Goal: Task Accomplishment & Management: Use online tool/utility

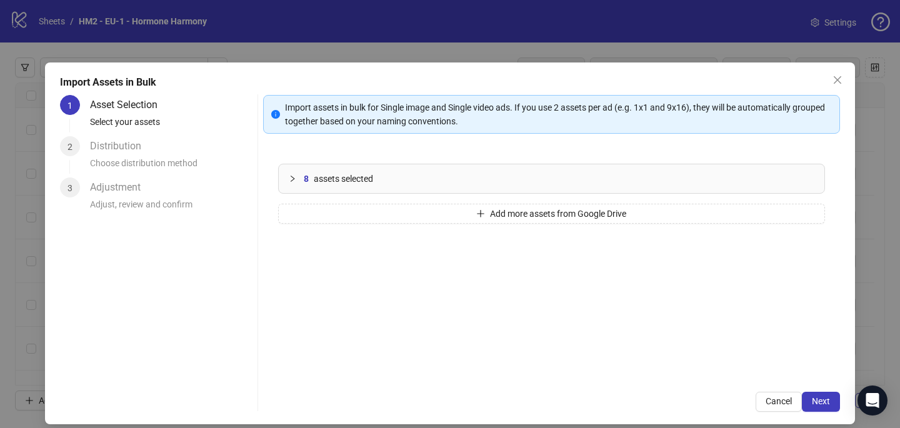
scroll to position [559, 0]
click at [816, 396] on span "Next" at bounding box center [821, 401] width 18 height 10
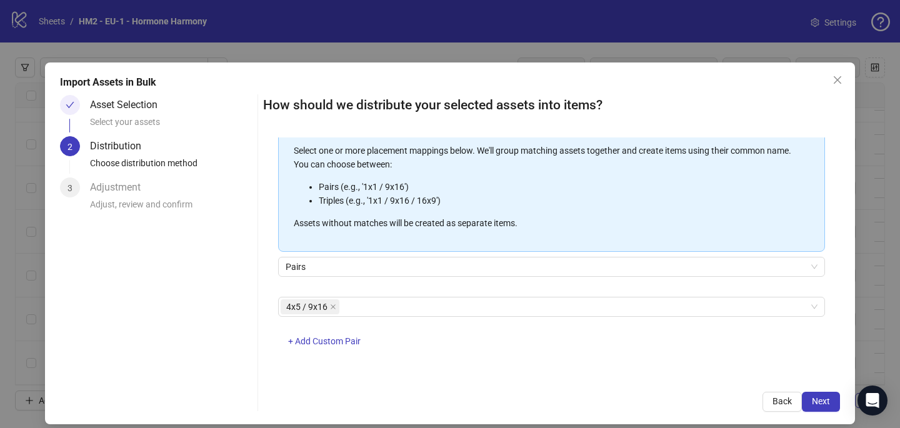
scroll to position [5, 0]
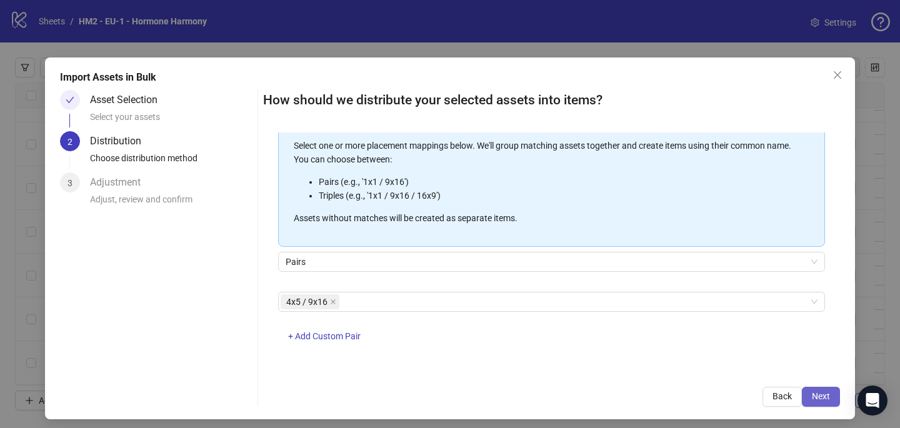
click at [823, 392] on span "Next" at bounding box center [821, 396] width 18 height 10
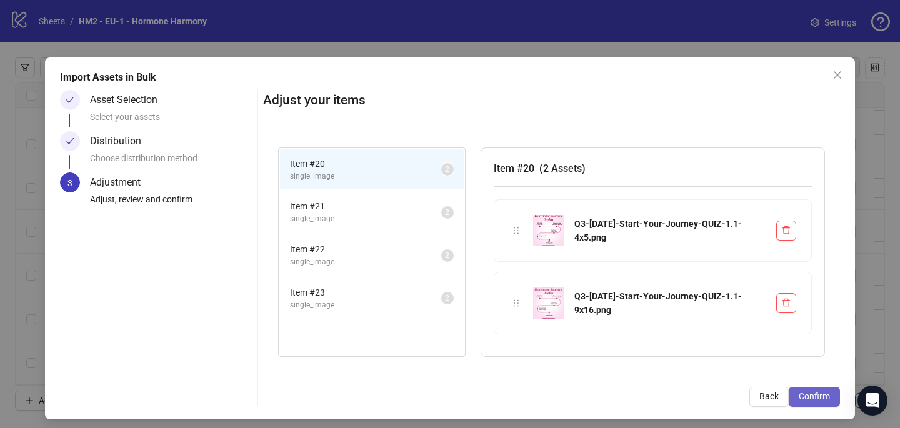
click at [825, 399] on span "Confirm" at bounding box center [814, 396] width 31 height 10
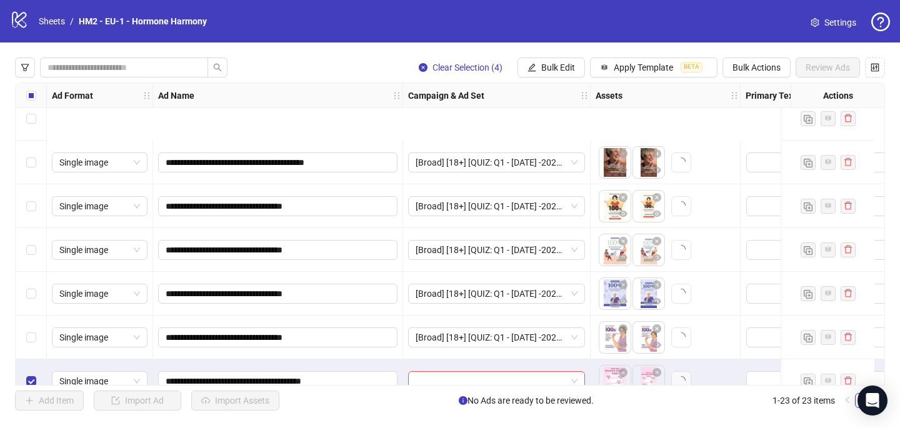
scroll to position [0, 0]
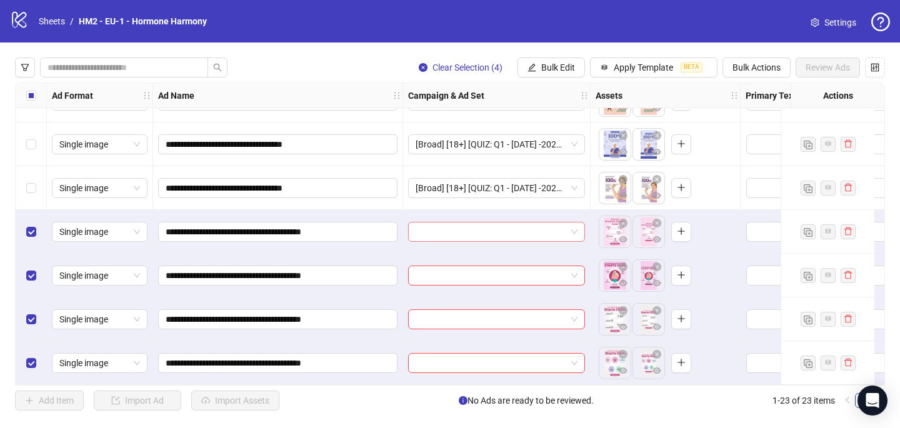
click at [438, 224] on input "search" at bounding box center [491, 231] width 151 height 19
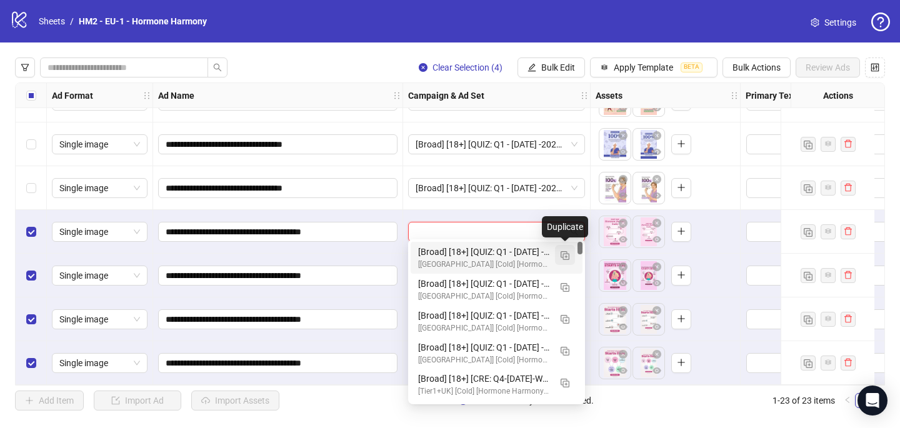
click at [566, 252] on img "button" at bounding box center [565, 255] width 9 height 9
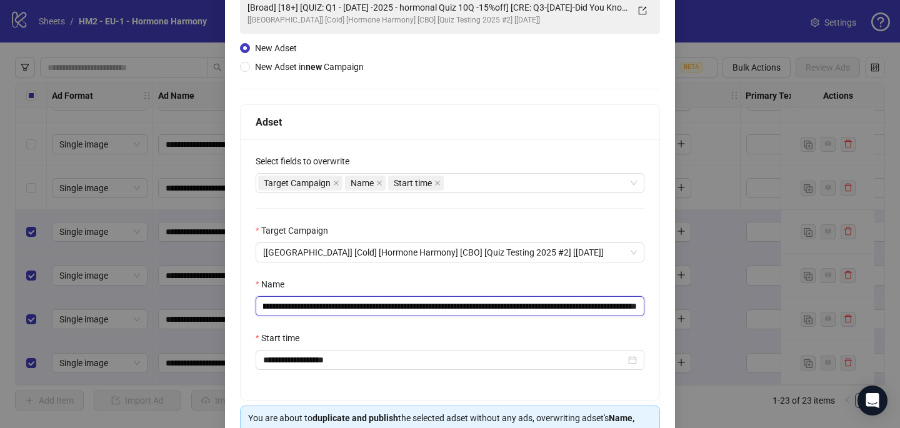
scroll to position [0, 136]
click at [557, 309] on input "**********" at bounding box center [450, 306] width 389 height 20
paste input "******"
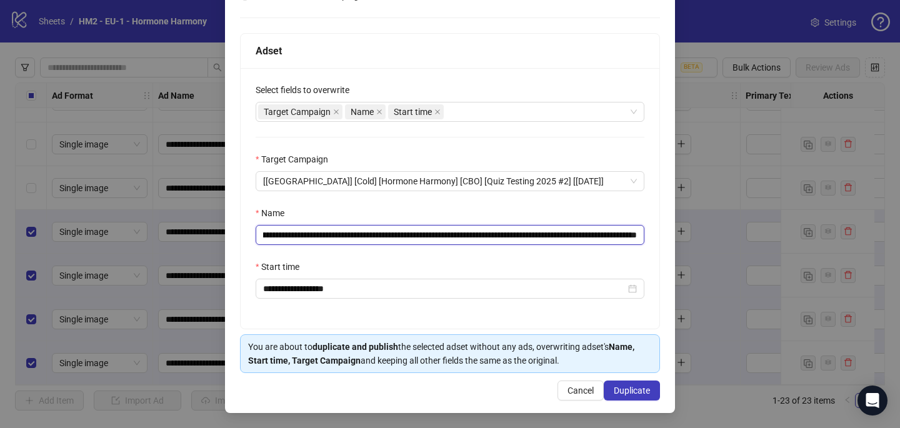
drag, startPoint x: 628, startPoint y: 233, endPoint x: 674, endPoint y: 234, distance: 46.3
click at [674, 234] on div "**********" at bounding box center [450, 151] width 450 height 524
type input "**********"
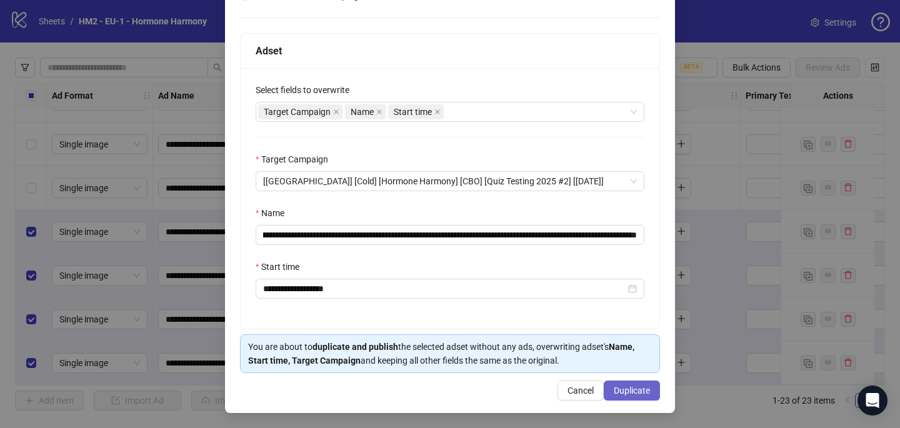
click at [632, 389] on span "Duplicate" at bounding box center [632, 391] width 36 height 10
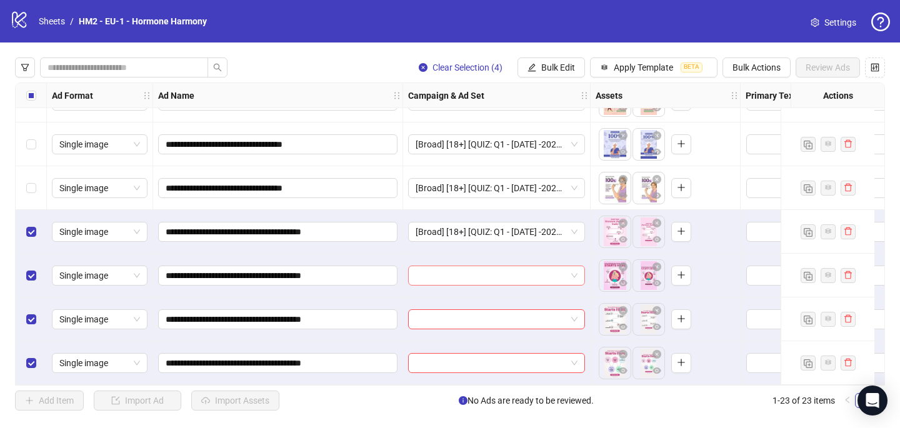
click at [439, 278] on input "search" at bounding box center [491, 275] width 151 height 19
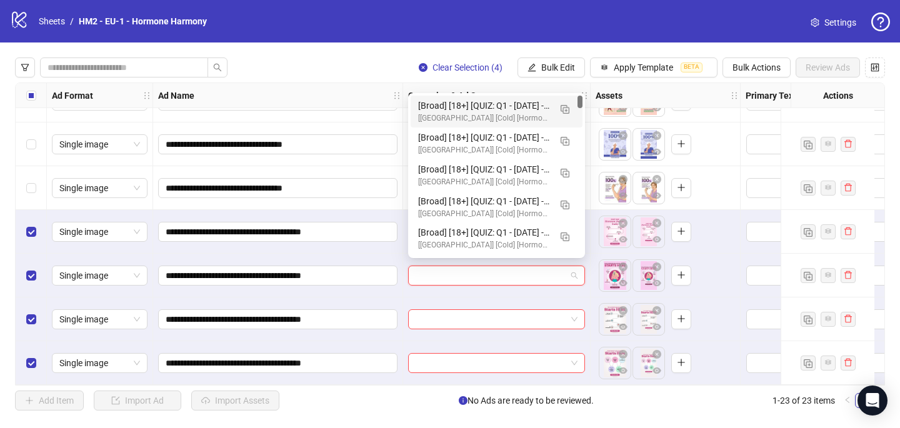
click at [487, 94] on div "120233800920910156 120233796729740156 [Broad] [18+] [QUIZ: Q1 - [DATE] -2025 - …" at bounding box center [496, 175] width 177 height 165
click at [486, 104] on div "[Broad] [18+] [QUIZ: Q1 - [DATE] -2025 - hormonal Quiz 10Q -15%off] [CRE: Q3-[D…" at bounding box center [484, 106] width 132 height 14
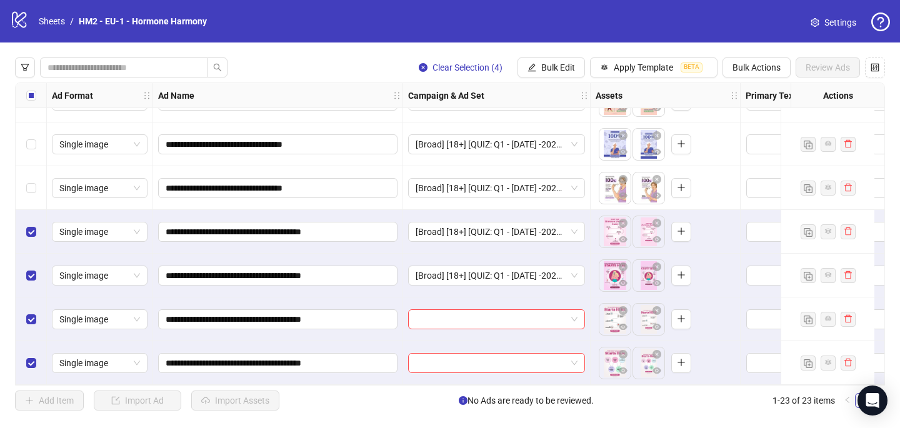
click at [434, 327] on div at bounding box center [496, 319] width 187 height 44
click at [435, 311] on input "search" at bounding box center [491, 319] width 151 height 19
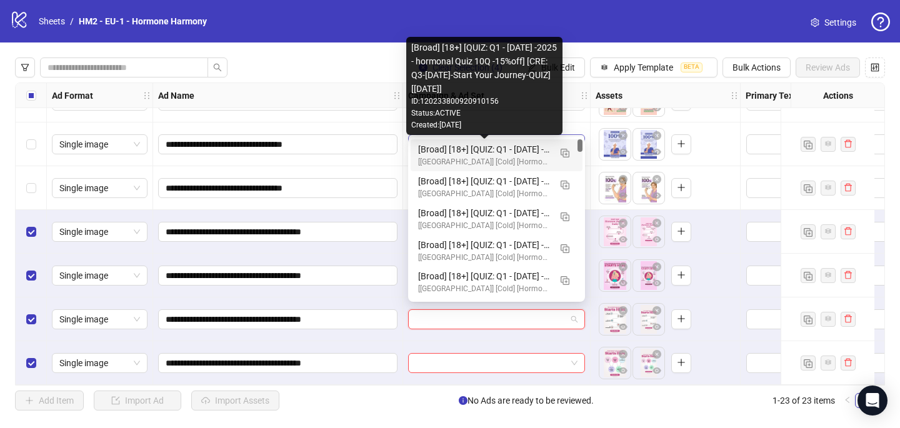
click at [509, 146] on div "[Broad] [18+] [QUIZ: Q1 - [DATE] -2025 - hormonal Quiz 10Q -15%off] [CRE: Q3-[D…" at bounding box center [484, 149] width 132 height 14
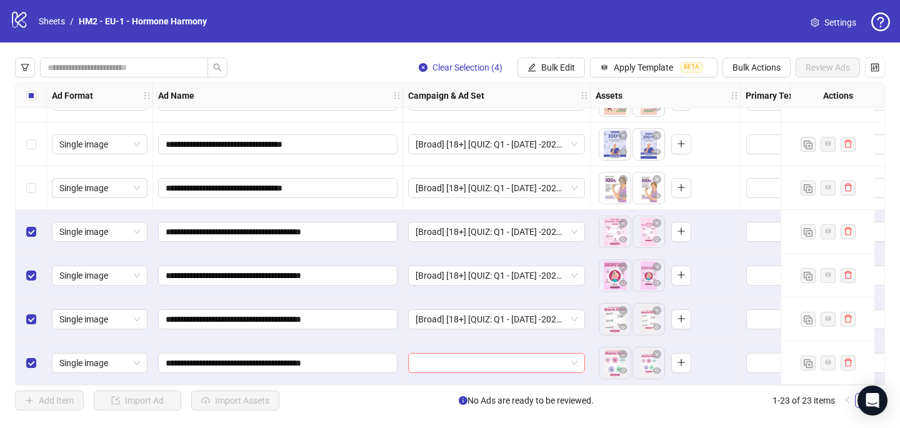
click at [441, 357] on input "search" at bounding box center [491, 363] width 151 height 19
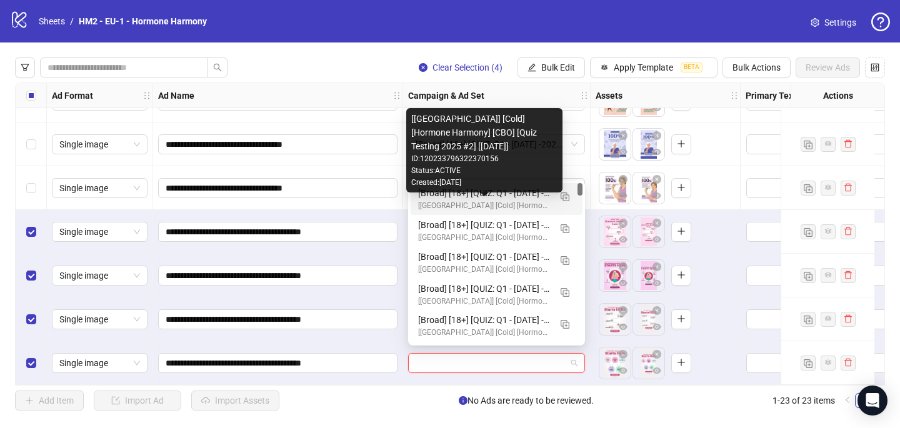
click at [520, 202] on div "[[GEOGRAPHIC_DATA]] [Cold] [Hormone Harmony] [CBO] [Quiz Testing 2025 #2] [[DAT…" at bounding box center [484, 206] width 132 height 12
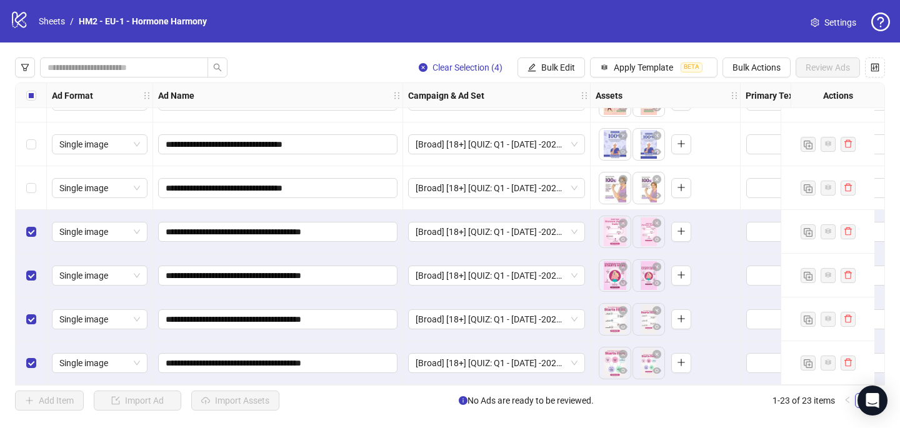
click at [34, 89] on label "Select all rows" at bounding box center [31, 96] width 10 height 14
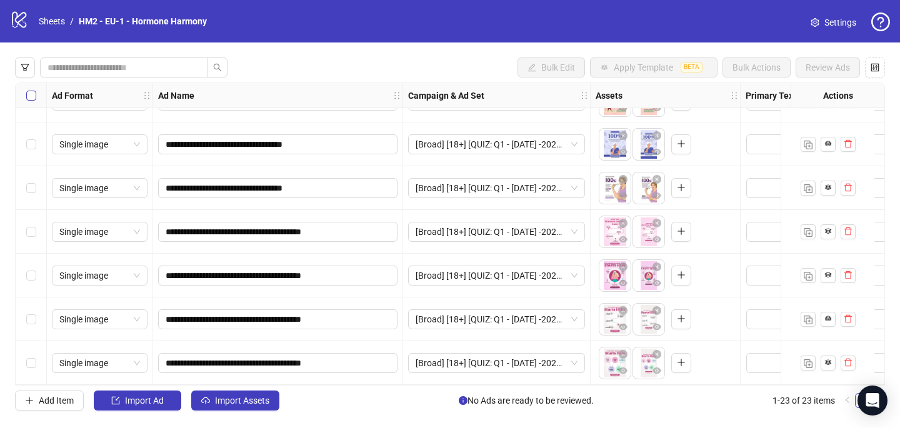
click at [34, 89] on label "Select all rows" at bounding box center [31, 96] width 10 height 14
click at [225, 405] on span "Import Assets" at bounding box center [242, 401] width 54 height 10
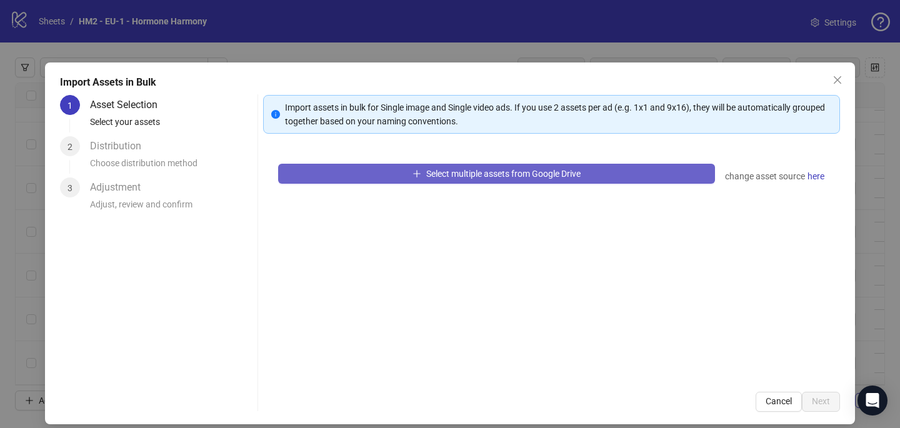
click at [462, 165] on button "Select multiple assets from Google Drive" at bounding box center [496, 174] width 437 height 20
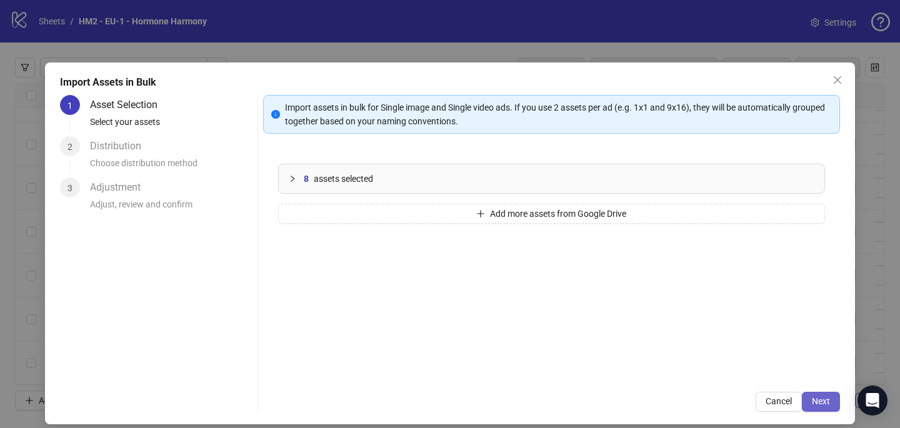
click at [826, 398] on span "Next" at bounding box center [821, 401] width 18 height 10
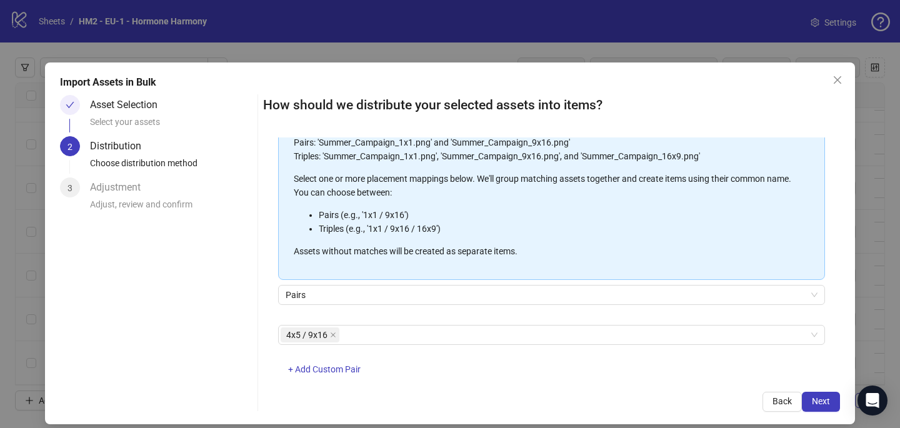
scroll to position [142, 0]
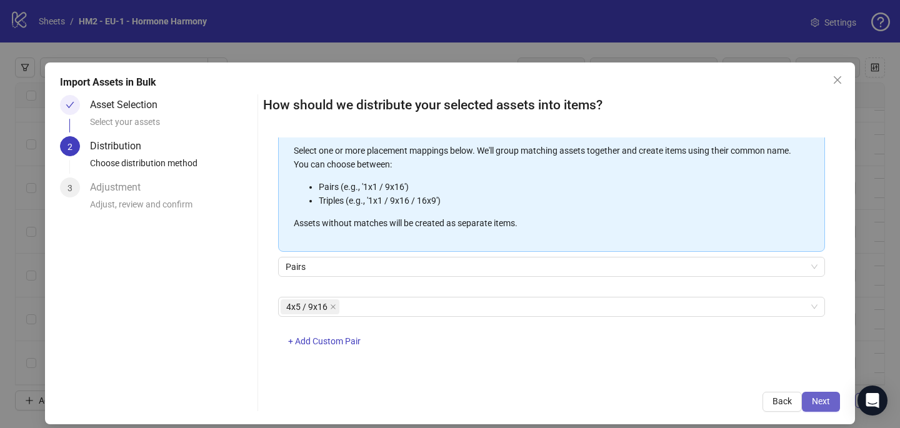
click at [832, 404] on button "Next" at bounding box center [821, 402] width 38 height 20
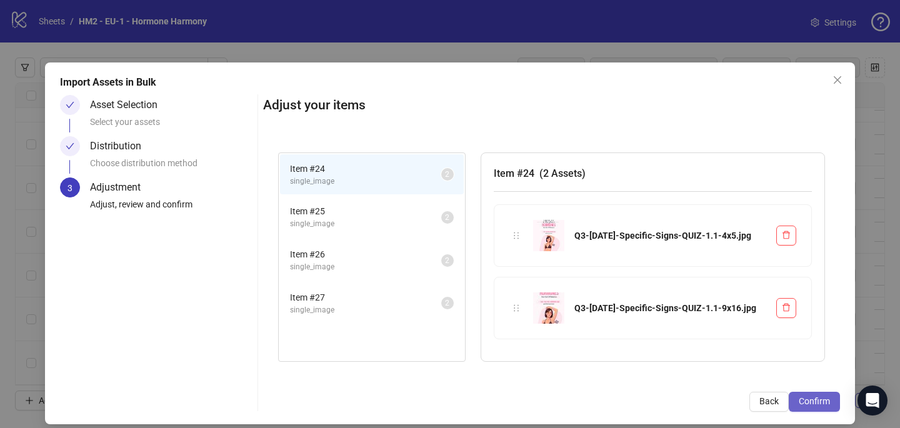
click at [810, 402] on span "Confirm" at bounding box center [814, 401] width 31 height 10
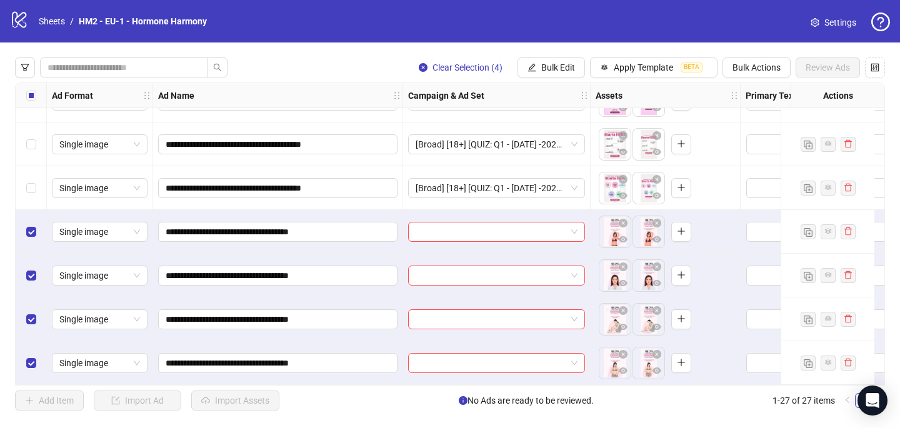
scroll to position [909, 0]
click at [491, 232] on input "search" at bounding box center [491, 231] width 151 height 19
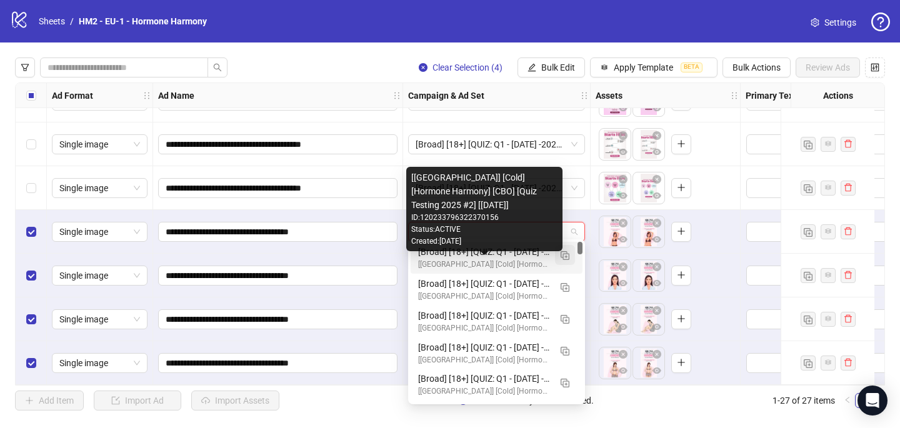
click at [566, 259] on img "button" at bounding box center [565, 255] width 9 height 9
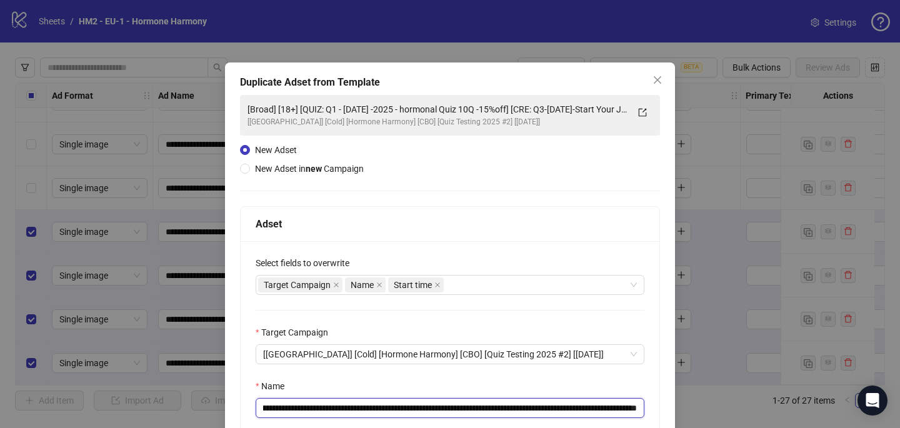
scroll to position [0, 120]
drag, startPoint x: 555, startPoint y: 408, endPoint x: 589, endPoint y: 408, distance: 34.4
click at [589, 408] on input "**********" at bounding box center [450, 408] width 389 height 20
paste input "text"
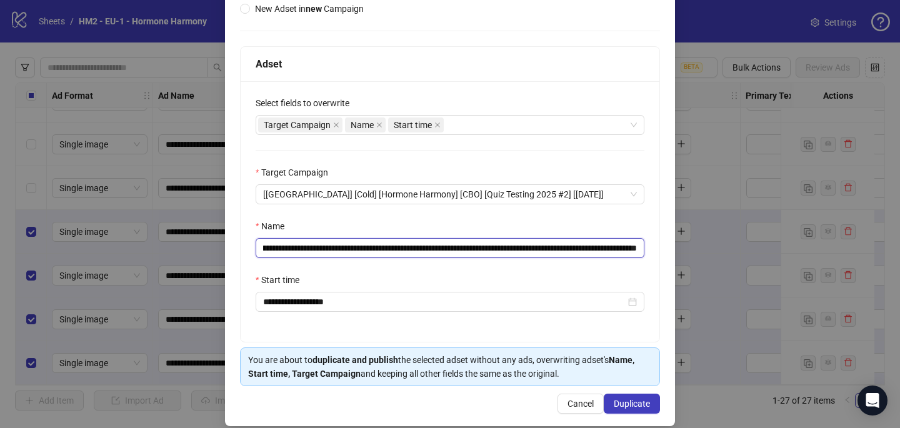
scroll to position [159, 0]
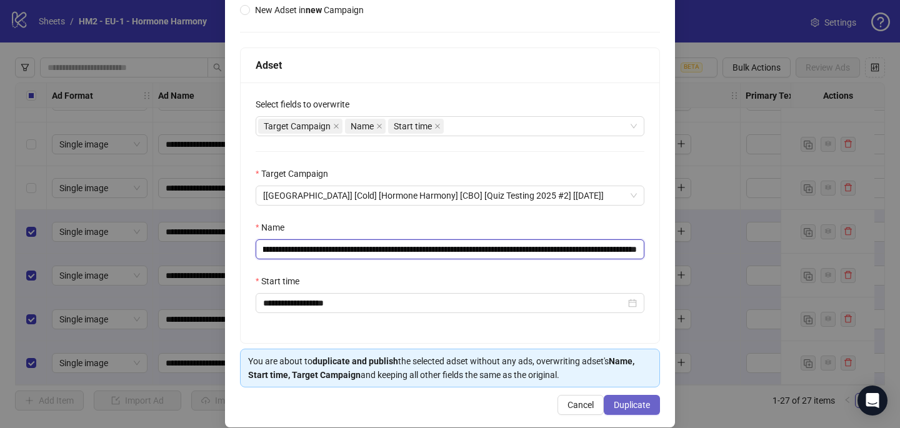
type input "**********"
click at [647, 402] on span "Duplicate" at bounding box center [632, 405] width 36 height 10
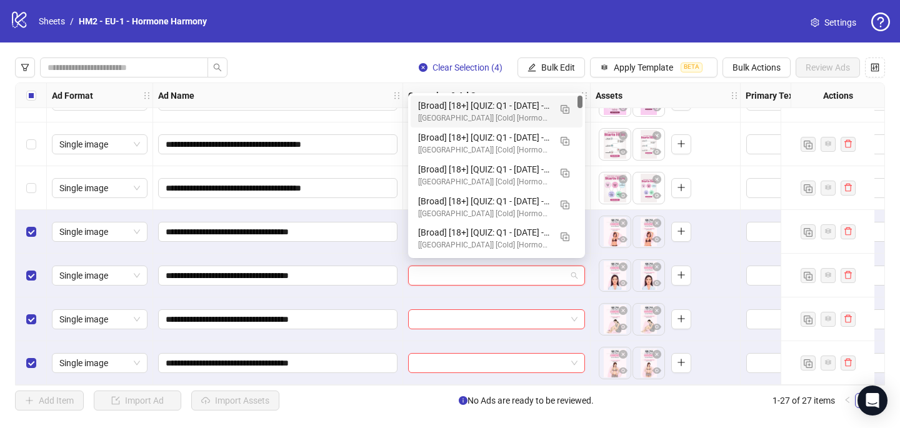
click at [454, 274] on input "search" at bounding box center [491, 275] width 151 height 19
click at [501, 106] on div "[Broad] [18+] [QUIZ: Q1 - [DATE] -2025 - hormonal Quiz 10Q -15%off] [CRE: Q3-[D…" at bounding box center [484, 106] width 132 height 14
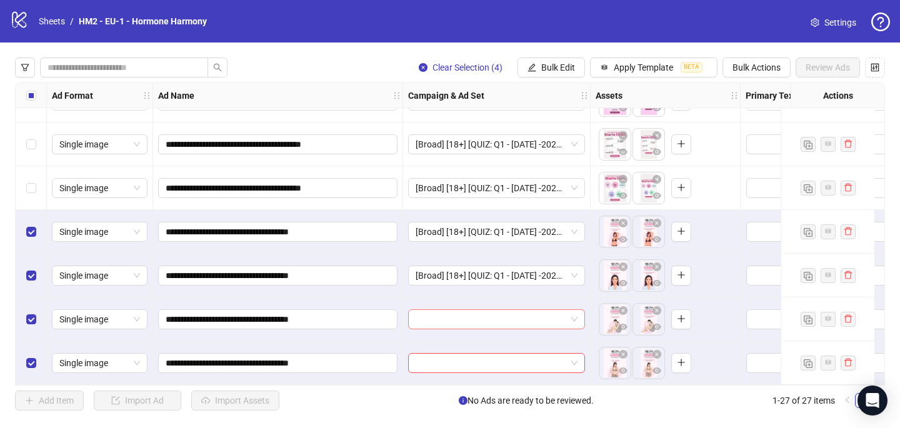
click at [453, 313] on input "search" at bounding box center [491, 319] width 151 height 19
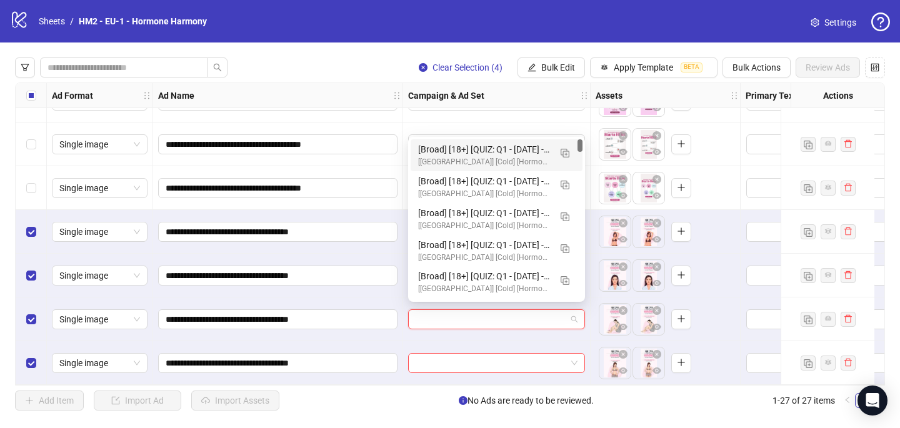
click at [541, 138] on div "120233801027240156 120233800920910156 [Broad] [18+] [QUIZ: Q1 - [DATE] -2025 - …" at bounding box center [496, 219] width 177 height 165
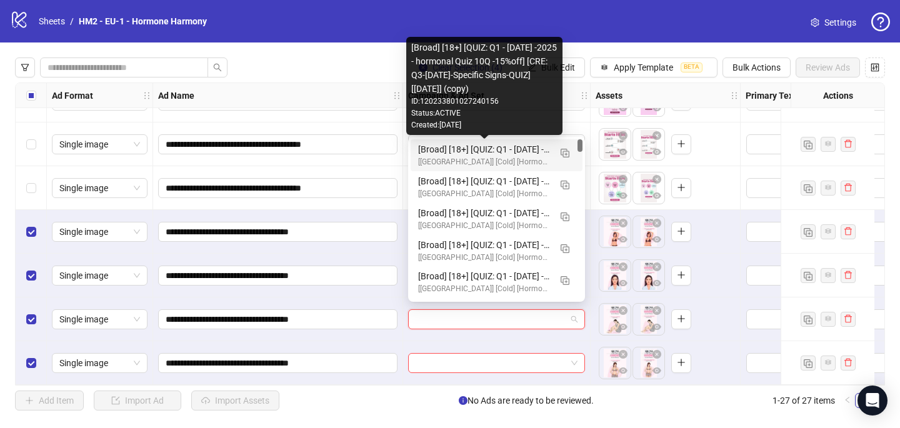
click at [539, 148] on div "[Broad] [18+] [QUIZ: Q1 - [DATE] -2025 - hormonal Quiz 10Q -15%off] [CRE: Q3-[D…" at bounding box center [484, 149] width 132 height 14
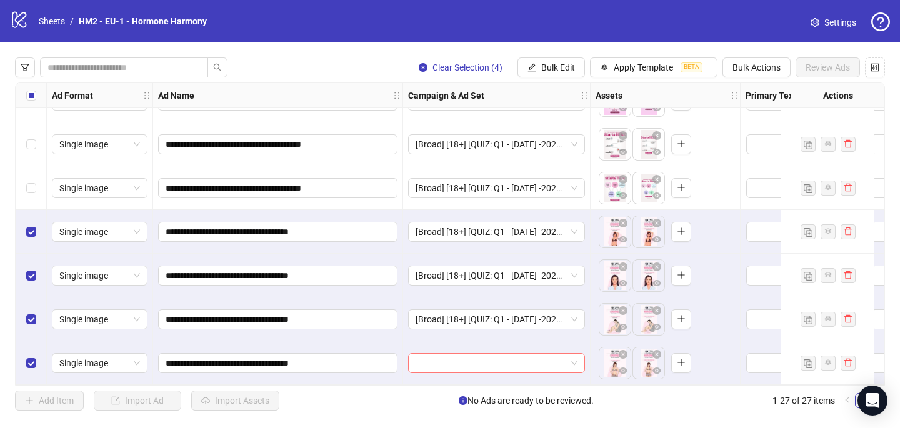
click at [462, 354] on input "search" at bounding box center [491, 363] width 151 height 19
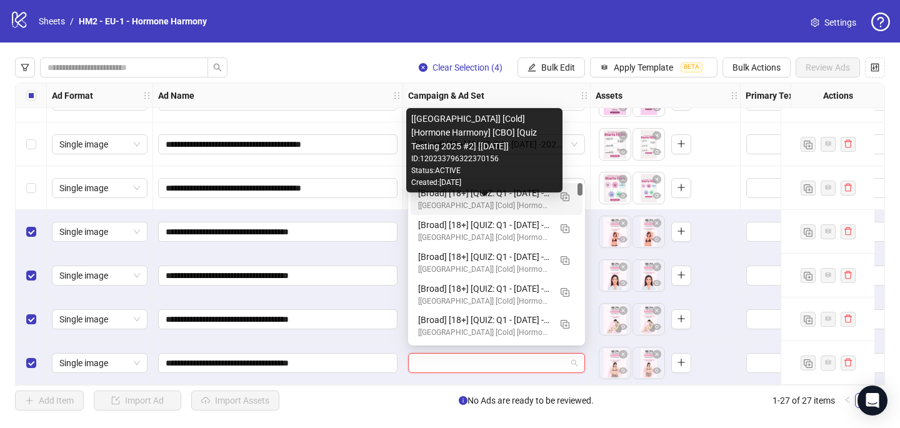
click at [511, 204] on div "[[GEOGRAPHIC_DATA]] [Cold] [Hormone Harmony] [CBO] [Quiz Testing 2025 #2] [[DAT…" at bounding box center [484, 206] width 132 height 12
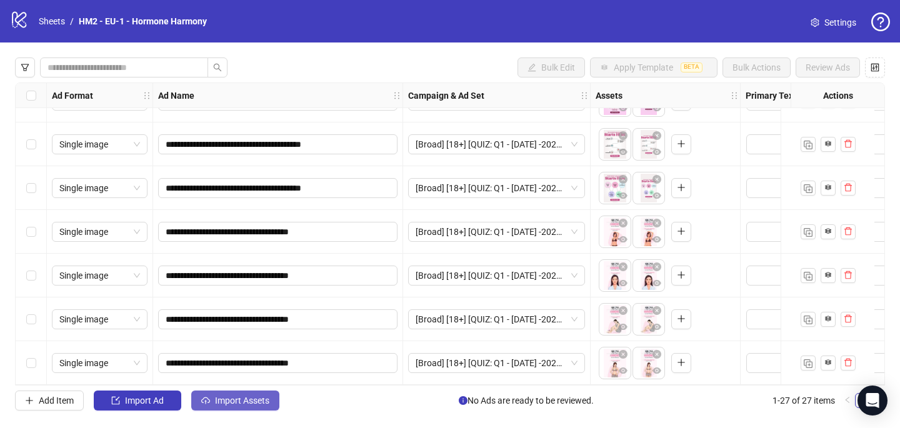
click at [261, 391] on button "Import Assets" at bounding box center [235, 401] width 88 height 20
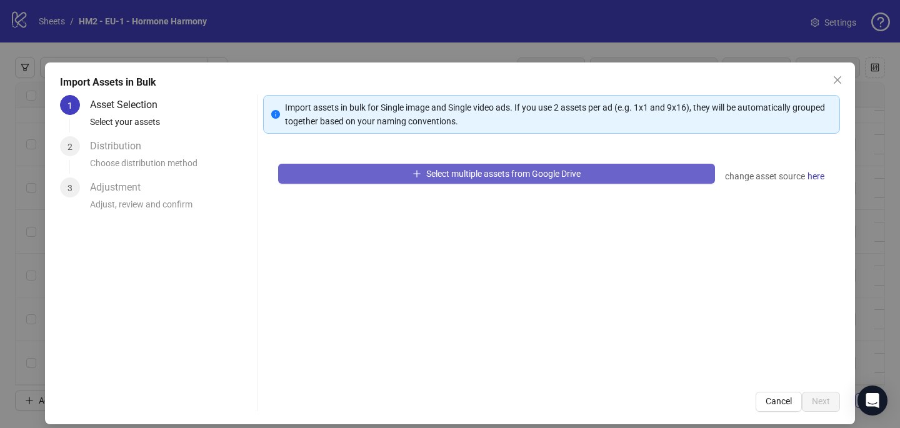
click at [487, 169] on span "Select multiple assets from Google Drive" at bounding box center [503, 174] width 154 height 10
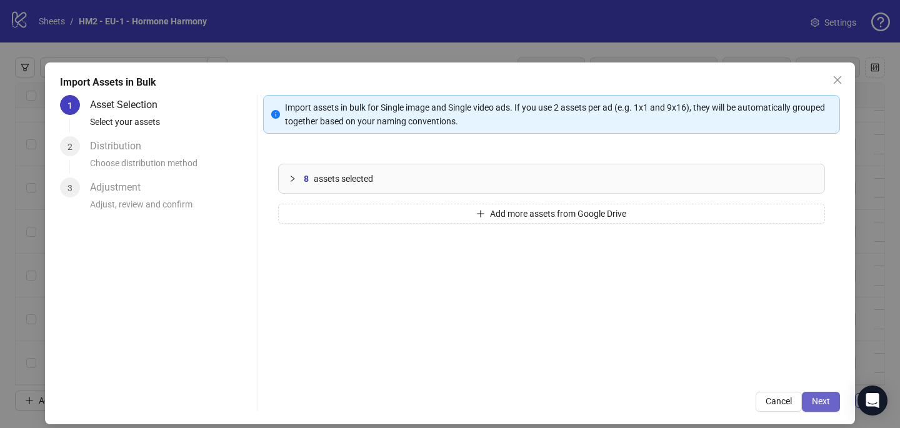
click at [808, 399] on button "Next" at bounding box center [821, 402] width 38 height 20
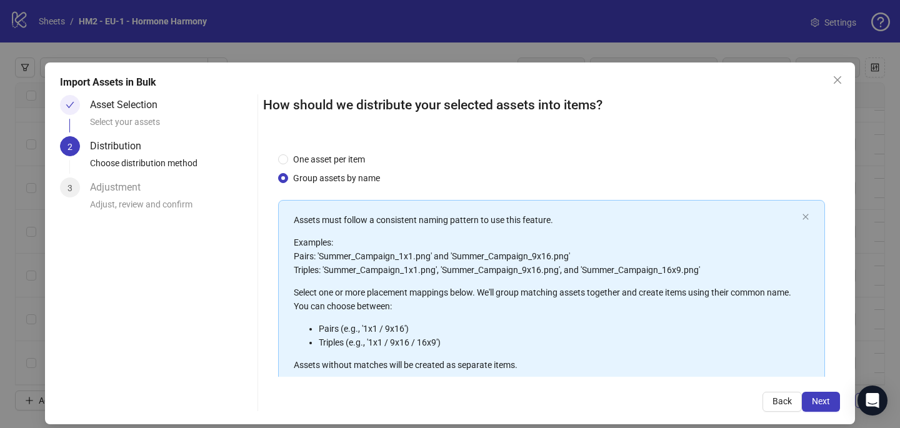
scroll to position [142, 0]
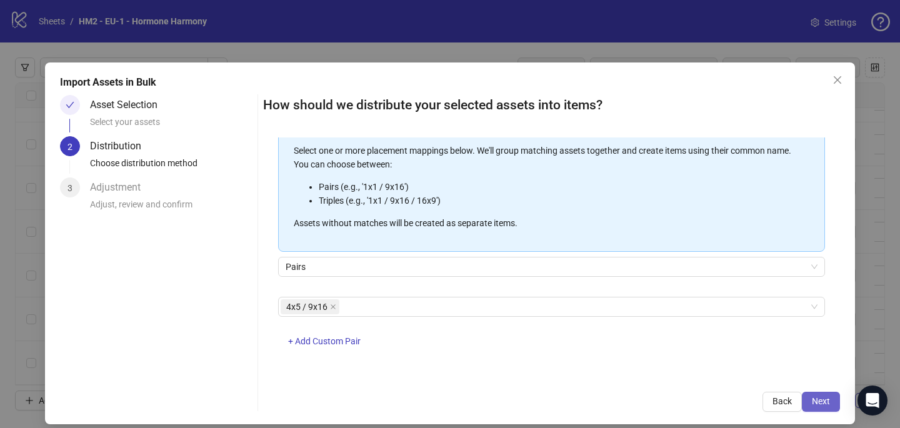
click at [815, 405] on span "Next" at bounding box center [821, 401] width 18 height 10
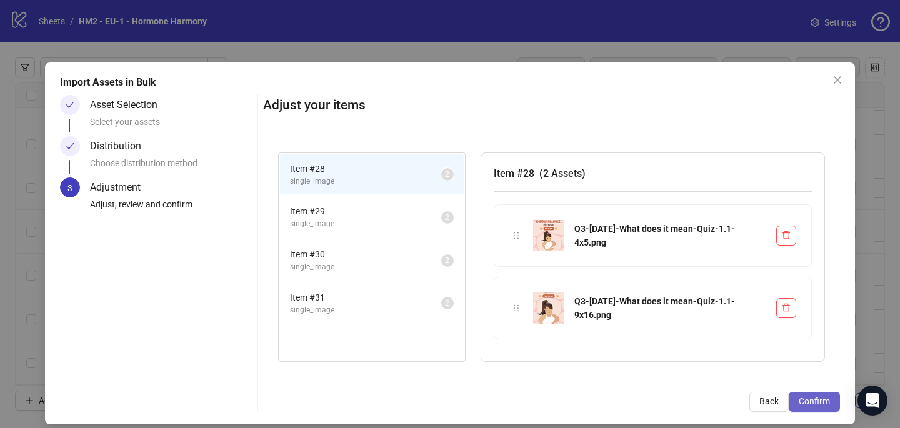
click at [826, 396] on button "Confirm" at bounding box center [814, 402] width 51 height 20
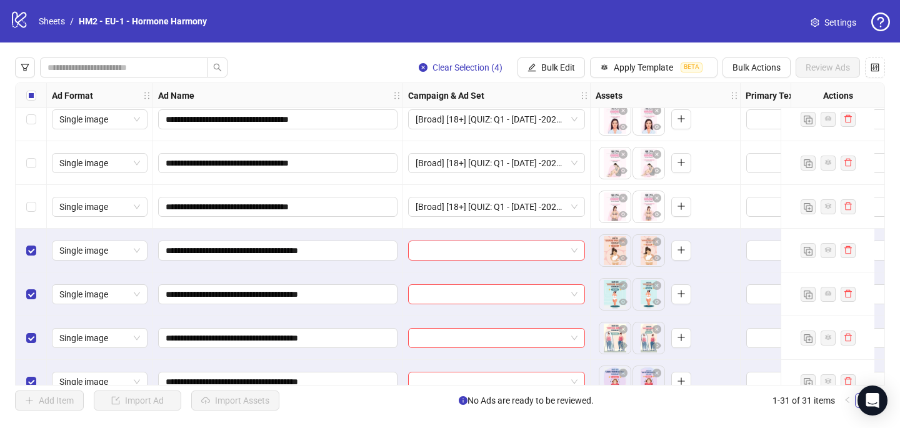
scroll to position [1084, 0]
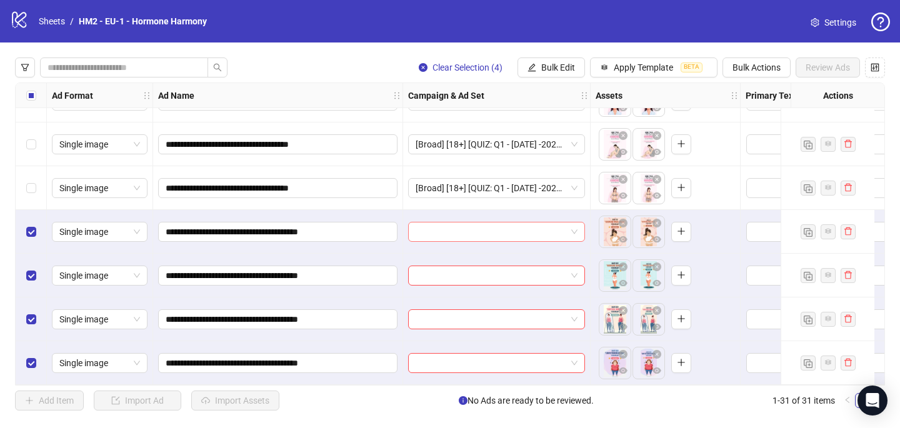
click at [429, 232] on input "search" at bounding box center [491, 231] width 151 height 19
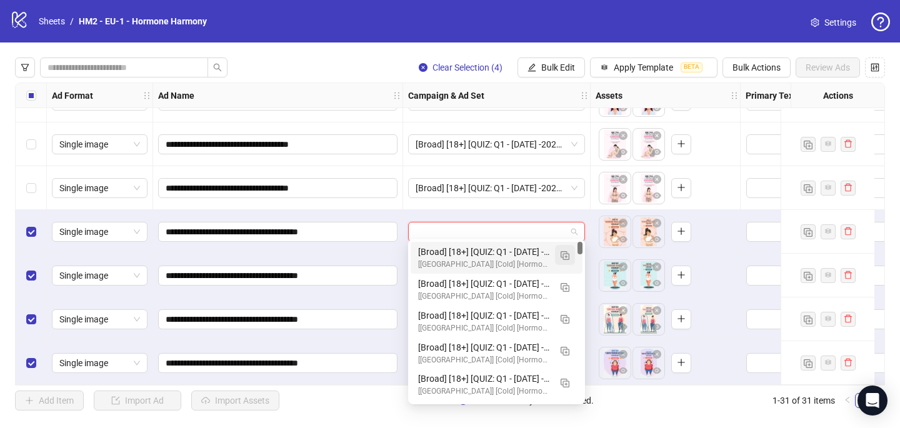
click at [569, 249] on button "button" at bounding box center [565, 255] width 20 height 20
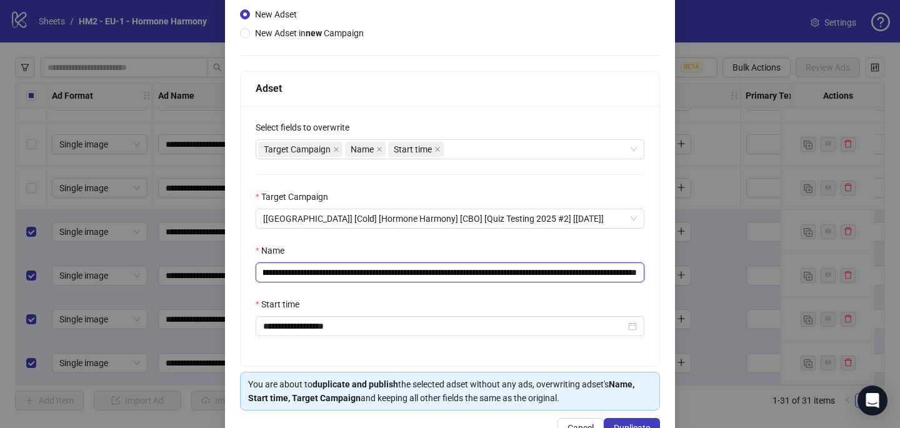
scroll to position [0, 144]
click at [552, 275] on input "**********" at bounding box center [450, 272] width 389 height 20
paste input "***"
drag, startPoint x: 621, startPoint y: 276, endPoint x: 725, endPoint y: 273, distance: 104.4
click at [696, 276] on div "**********" at bounding box center [450, 214] width 900 height 428
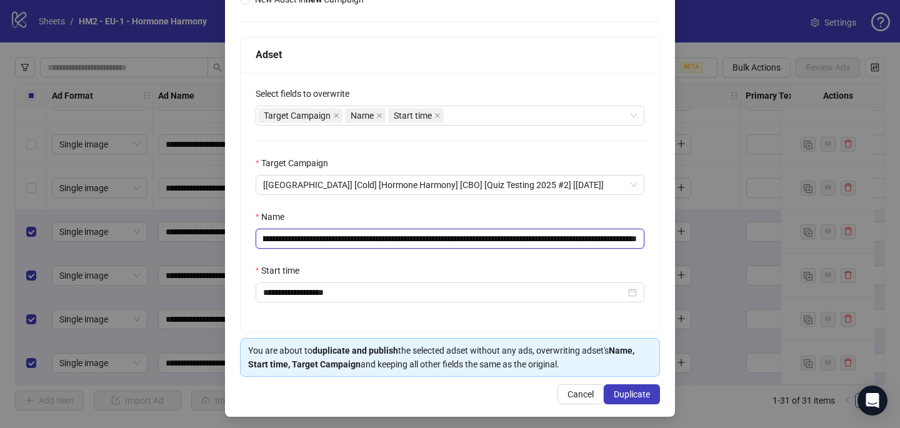
scroll to position [174, 0]
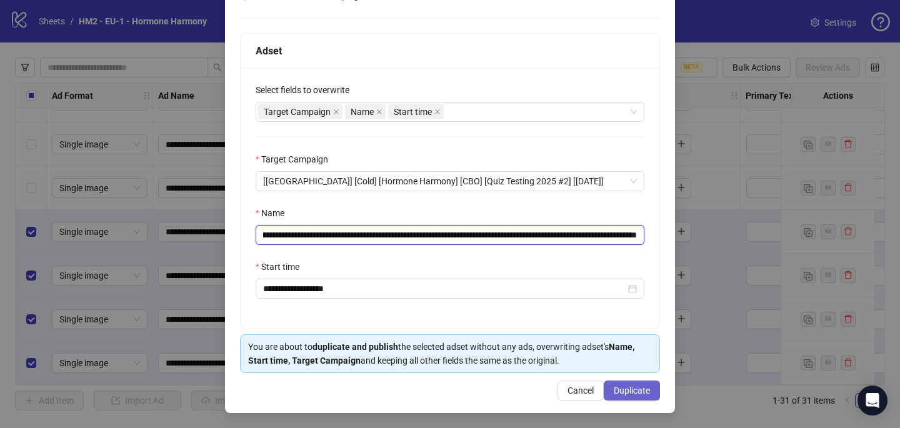
type input "**********"
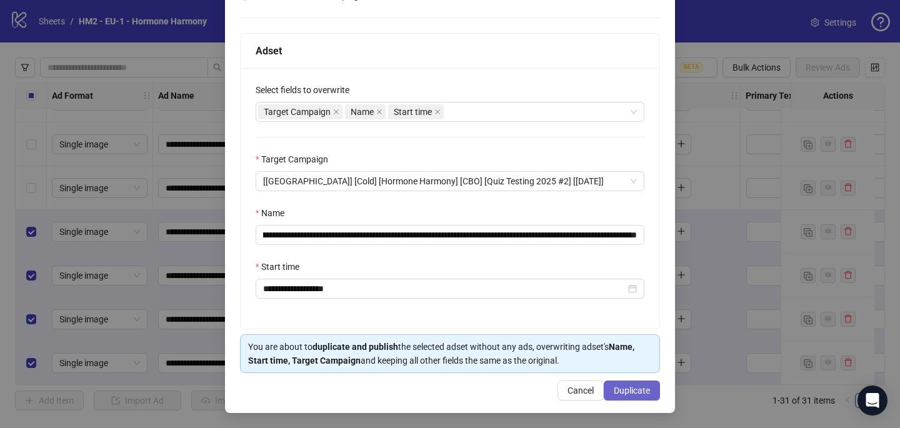
click at [633, 388] on span "Duplicate" at bounding box center [632, 391] width 36 height 10
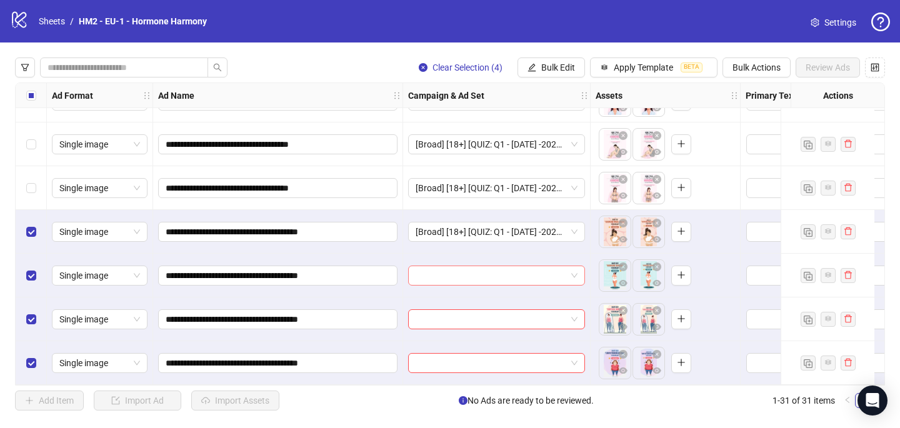
click at [499, 273] on input "search" at bounding box center [491, 275] width 151 height 19
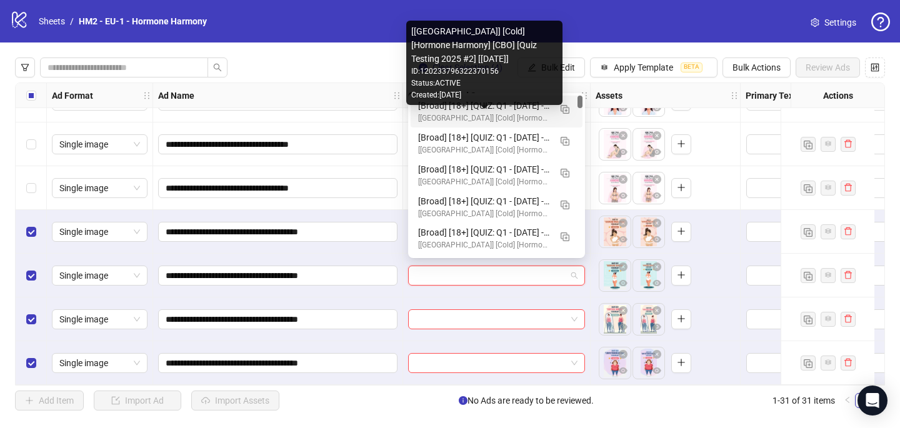
click at [529, 120] on div "[[GEOGRAPHIC_DATA]] [Cold] [Hormone Harmony] [CBO] [Quiz Testing 2025 #2] [[DAT…" at bounding box center [484, 118] width 132 height 12
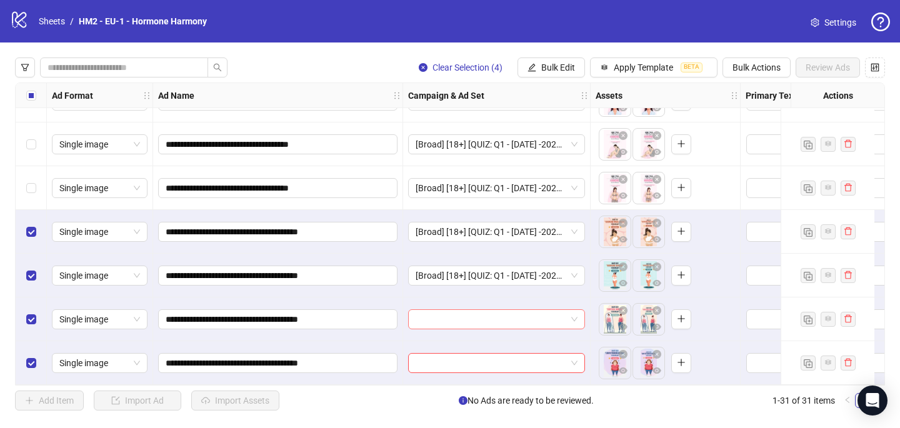
click at [449, 310] on input "search" at bounding box center [491, 319] width 151 height 19
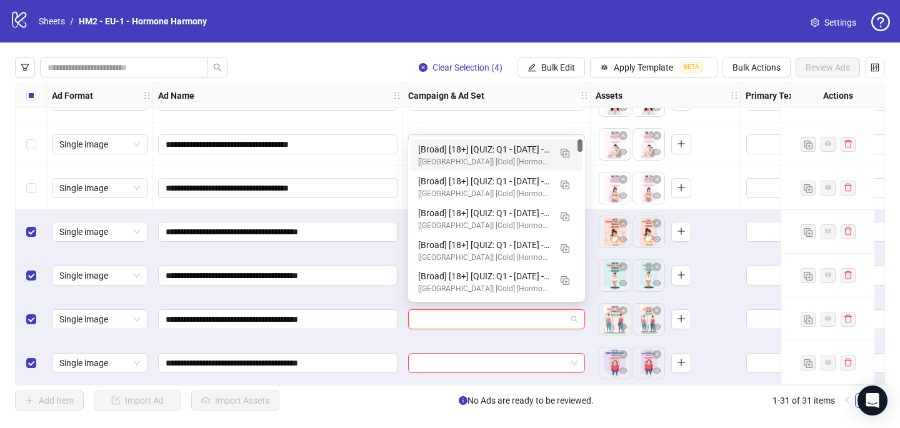
click at [497, 156] on div "[Broad] [18+] [QUIZ: Q1 - [DATE] -2025 - hormonal Quiz 10Q -15%off] [CRE: Q3-[D…" at bounding box center [484, 149] width 132 height 14
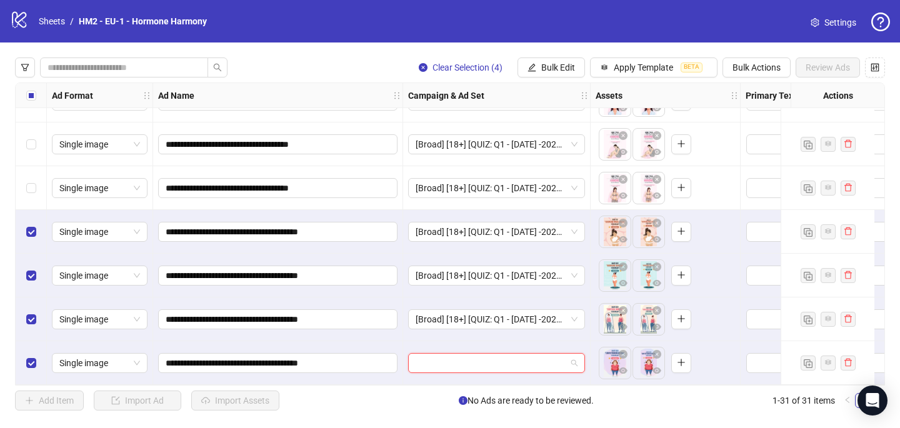
click at [432, 364] on input "search" at bounding box center [491, 363] width 151 height 19
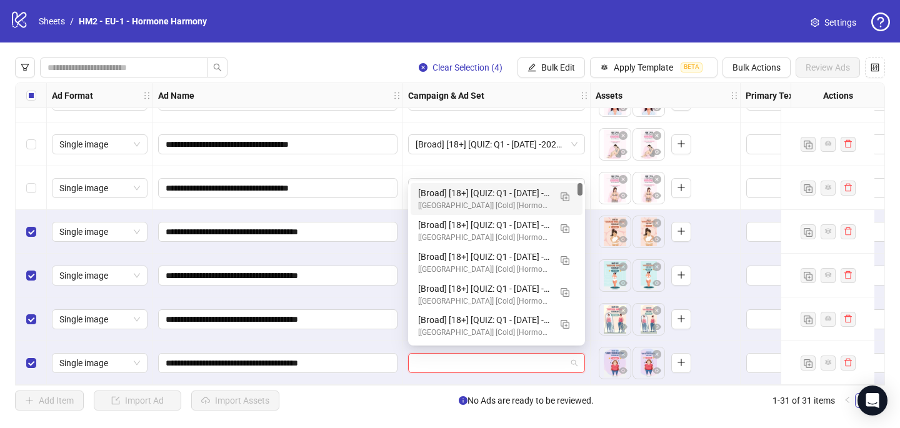
click at [476, 195] on div "[Broad] [18+] [QUIZ: Q1 - [DATE] -2025 - hormonal Quiz 10Q -15%off] [CRE: Q3-[D…" at bounding box center [484, 193] width 132 height 14
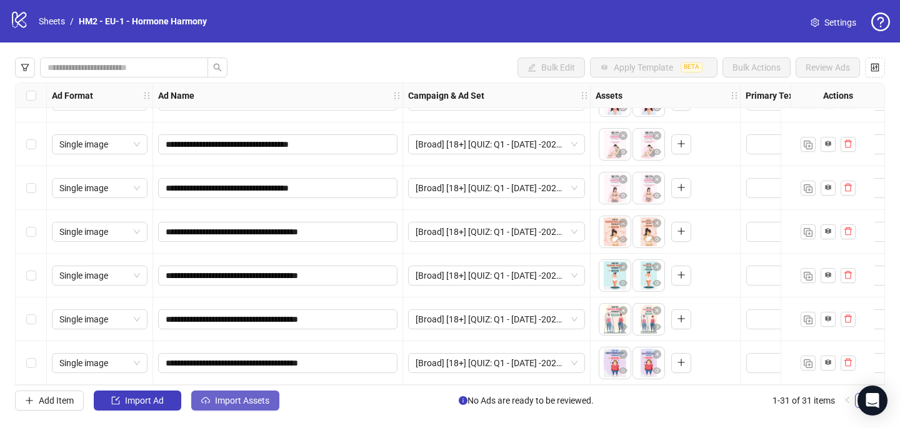
click at [235, 406] on button "Import Assets" at bounding box center [235, 401] width 88 height 20
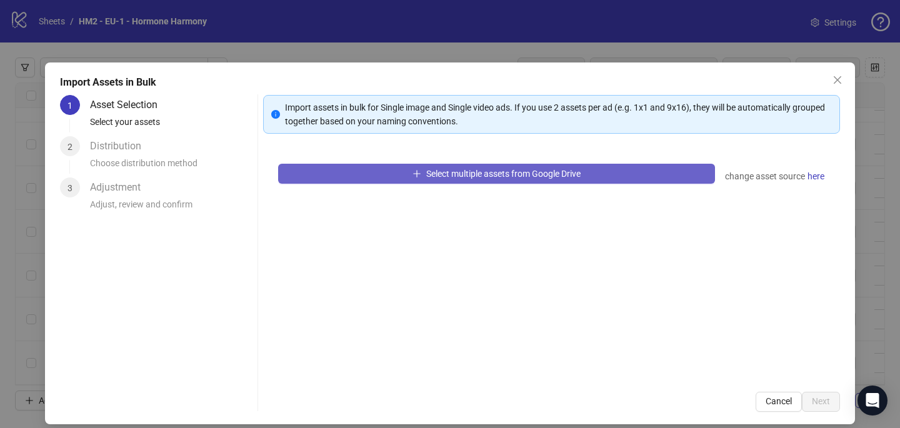
click at [343, 179] on button "Select multiple assets from Google Drive" at bounding box center [496, 174] width 437 height 20
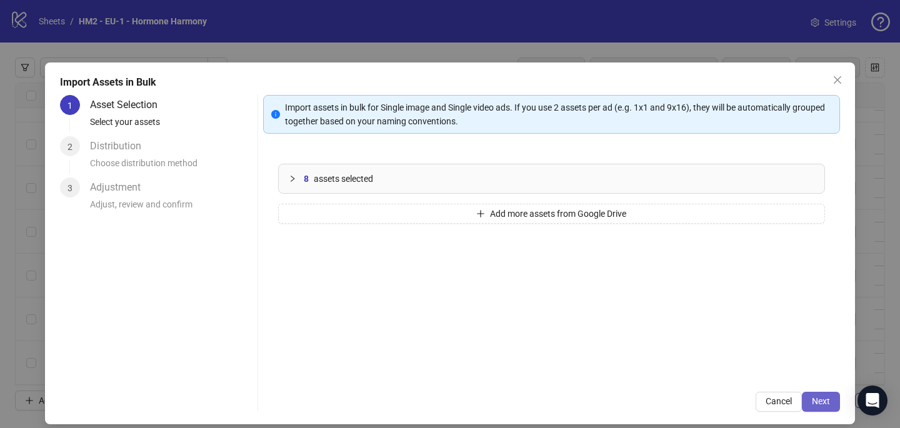
click at [834, 395] on button "Next" at bounding box center [821, 402] width 38 height 20
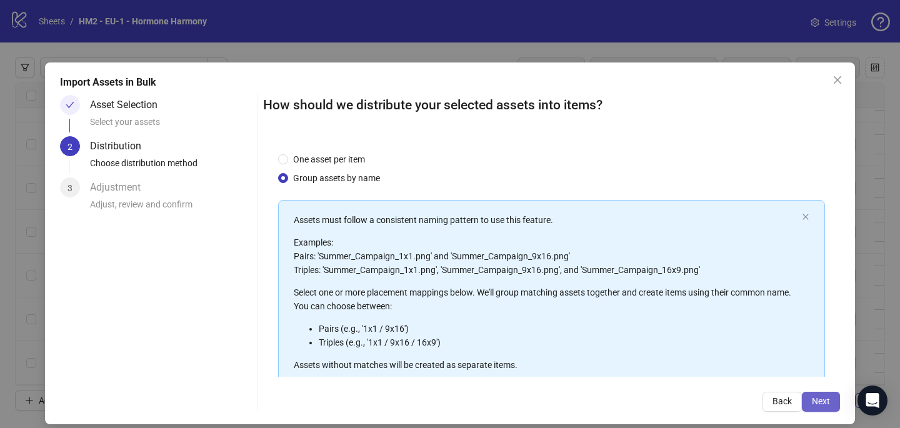
click at [829, 401] on span "Next" at bounding box center [821, 401] width 18 height 10
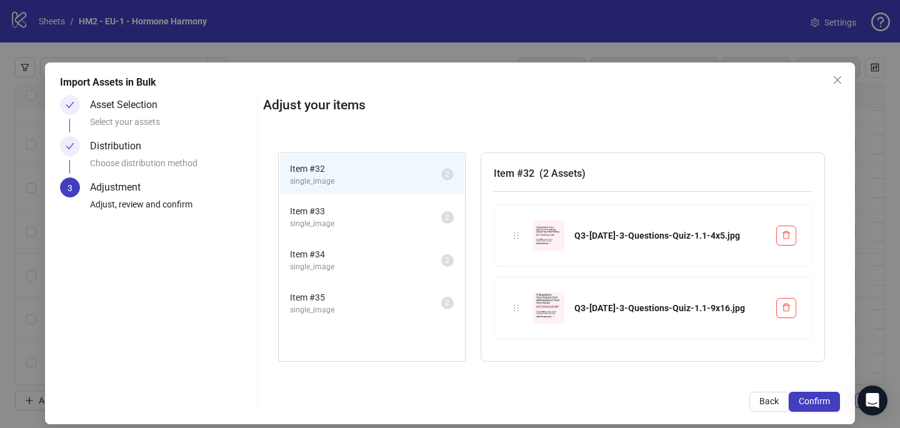
click at [829, 401] on span "Confirm" at bounding box center [814, 401] width 31 height 10
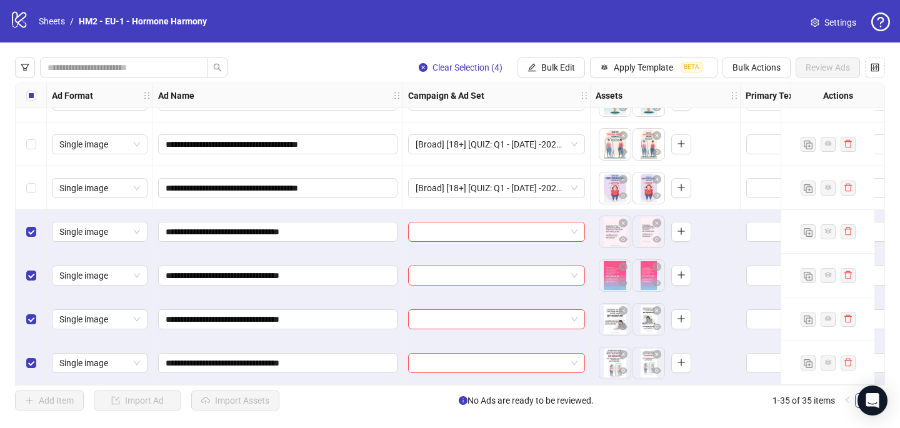
scroll to position [1259, 0]
click at [499, 228] on input "search" at bounding box center [491, 231] width 151 height 19
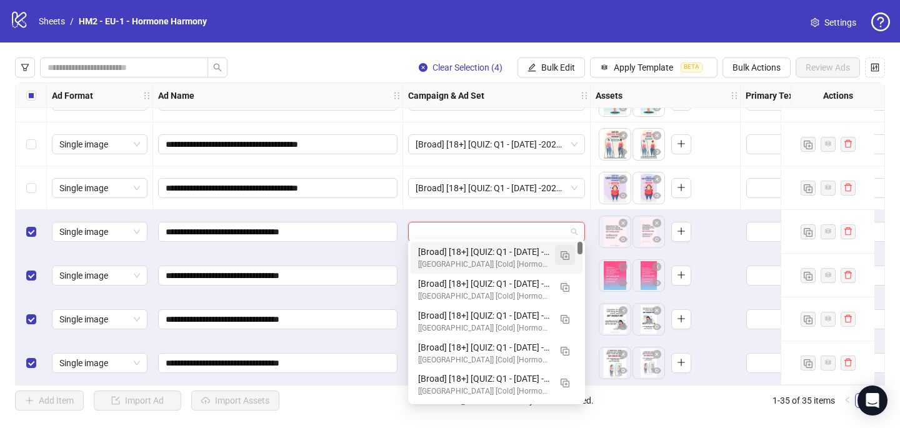
click at [566, 259] on img "button" at bounding box center [565, 255] width 9 height 9
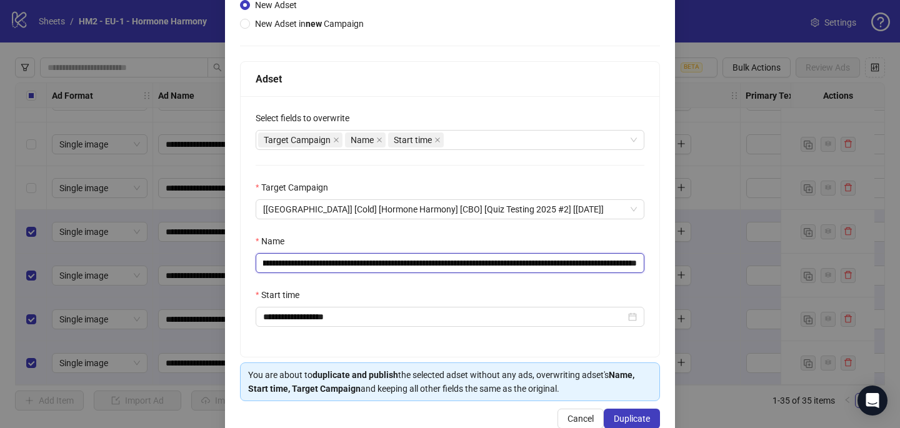
scroll to position [0, 153]
click at [557, 267] on input "**********" at bounding box center [450, 263] width 389 height 20
paste input "text"
drag, startPoint x: 612, startPoint y: 262, endPoint x: 695, endPoint y: 262, distance: 83.1
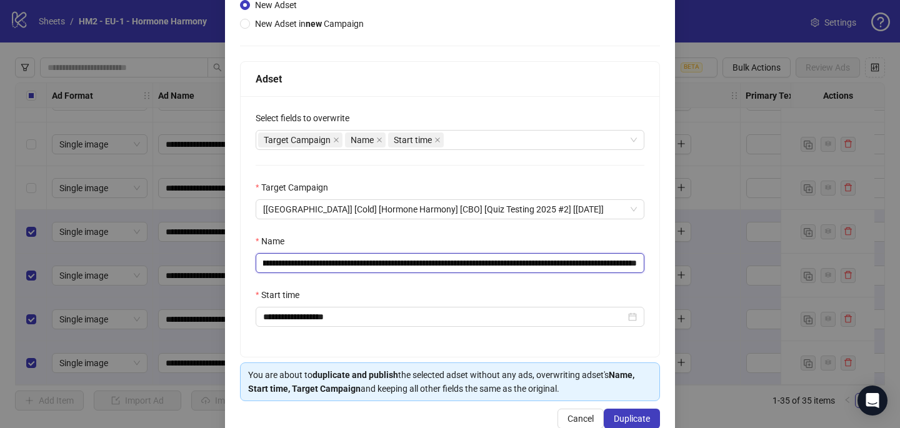
click at [686, 262] on div "**********" at bounding box center [450, 214] width 900 height 428
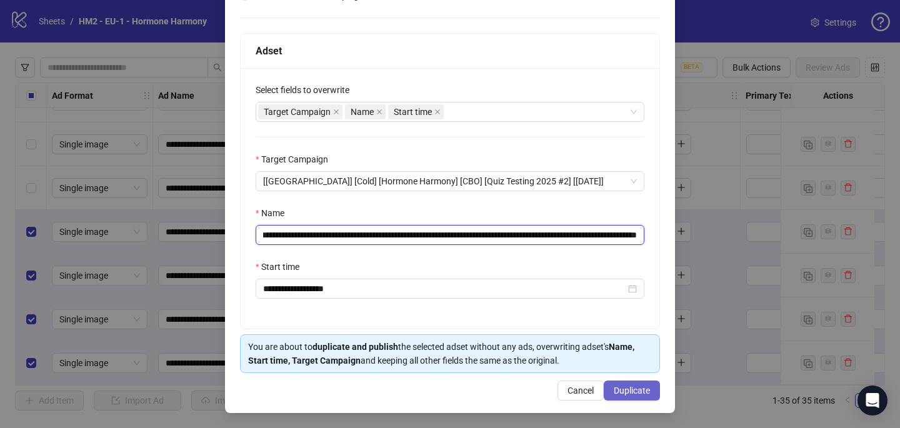
type input "**********"
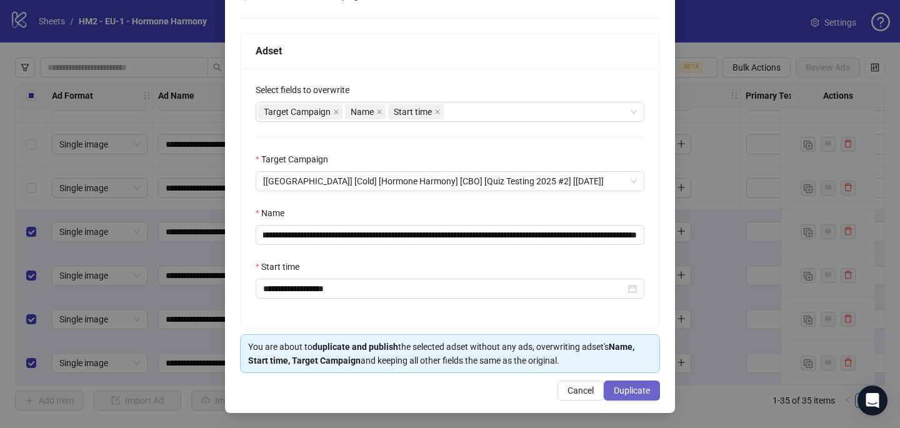
click at [625, 384] on button "Duplicate" at bounding box center [632, 391] width 56 height 20
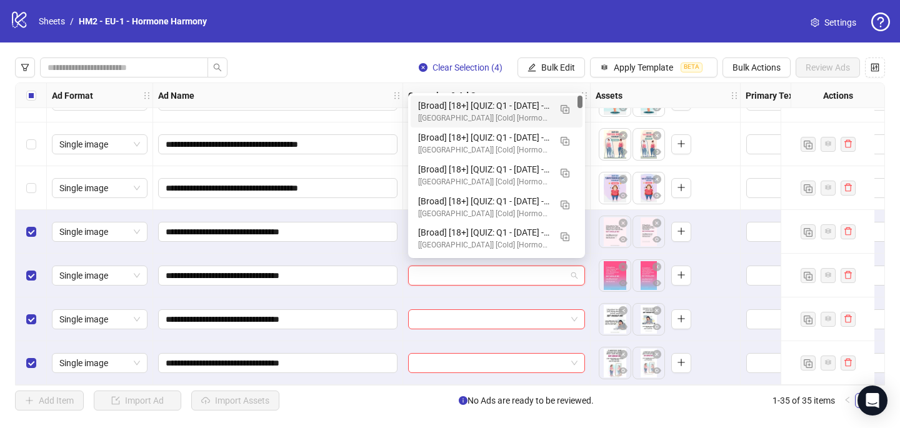
click at [459, 267] on input "search" at bounding box center [491, 275] width 151 height 19
click at [517, 109] on div "[Broad] [18+] [QUIZ: Q1 - [DATE] -2025 - hormonal Quiz 10Q -15%off] [CRE: Q3-[D…" at bounding box center [484, 106] width 132 height 14
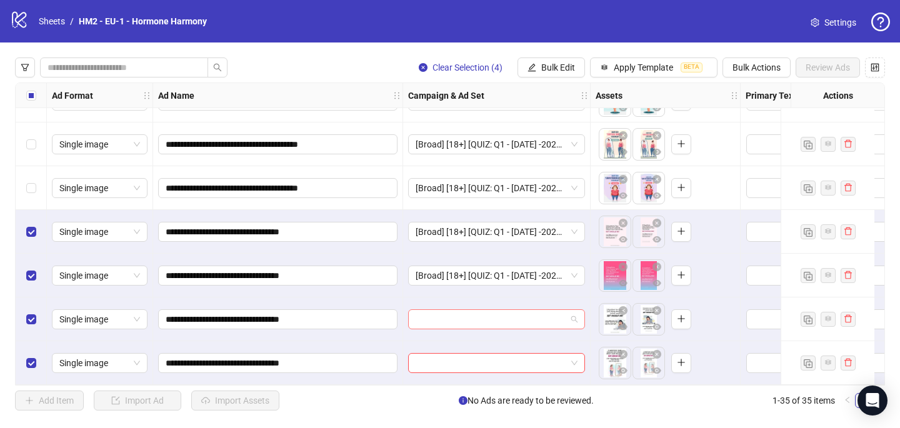
click at [436, 316] on input "search" at bounding box center [491, 319] width 151 height 19
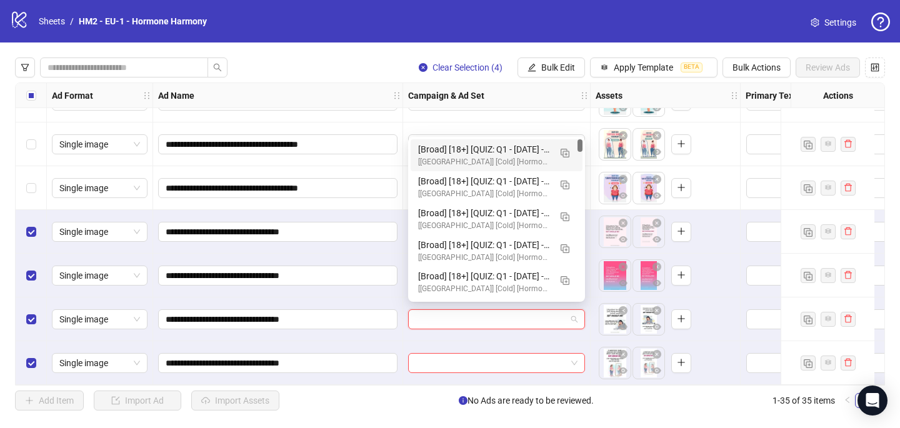
click at [526, 152] on div "[Broad] [18+] [QUIZ: Q1 - [DATE] -2025 - hormonal Quiz 10Q -15%off] [CRE: Q3-[D…" at bounding box center [484, 149] width 132 height 14
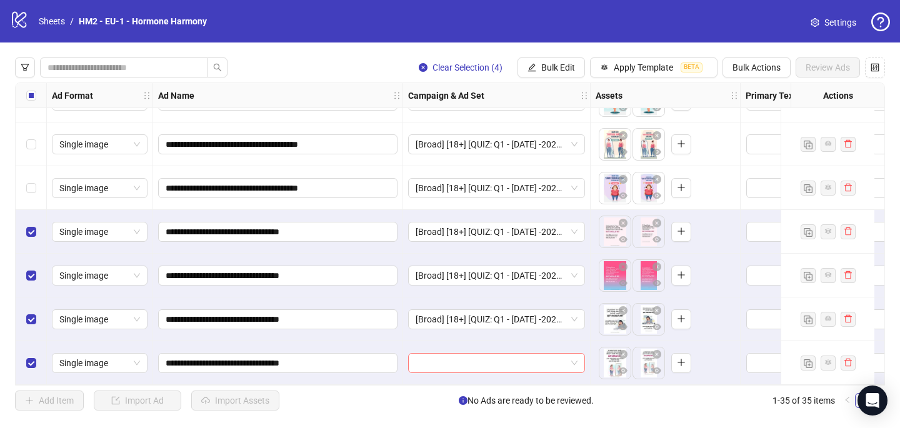
click at [426, 359] on input "search" at bounding box center [491, 363] width 151 height 19
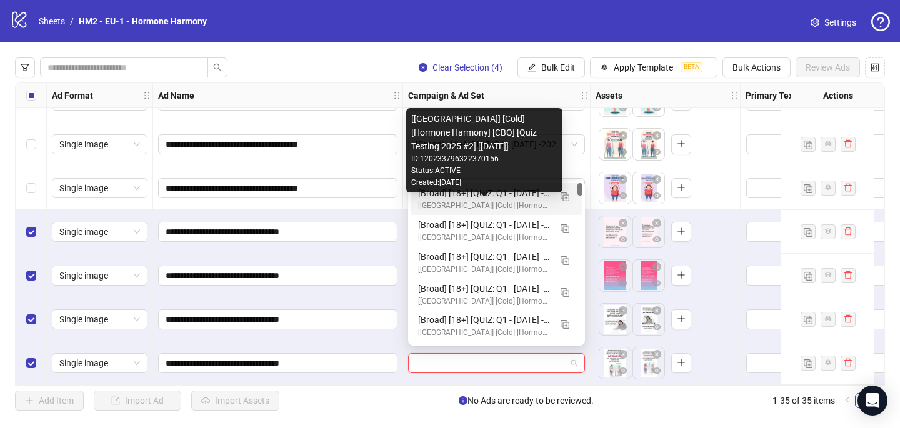
click at [529, 205] on div "[[GEOGRAPHIC_DATA]] [Cold] [Hormone Harmony] [CBO] [Quiz Testing 2025 #2] [[DAT…" at bounding box center [484, 206] width 132 height 12
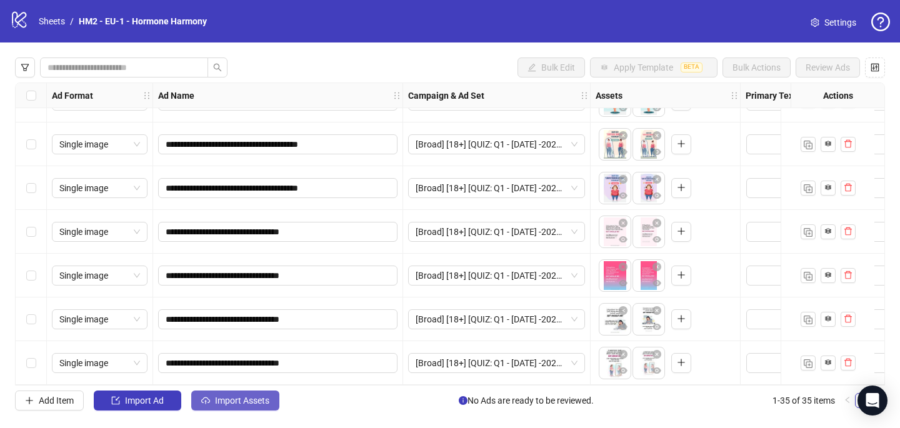
click at [266, 399] on span "Import Assets" at bounding box center [242, 401] width 54 height 10
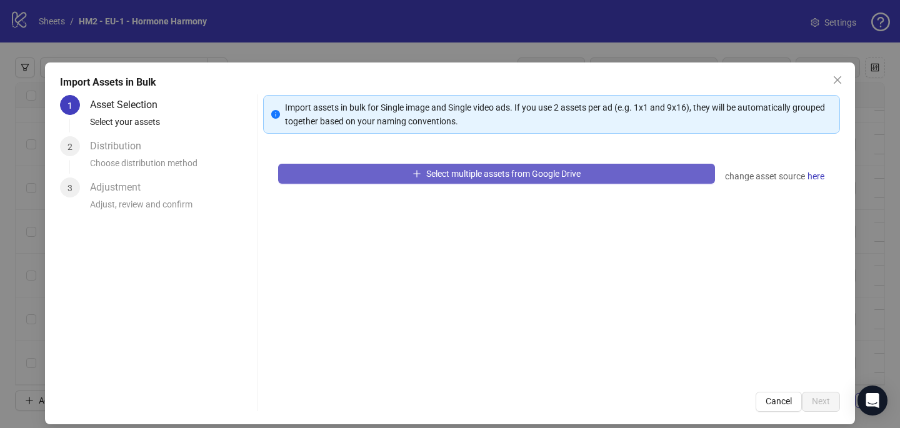
click at [409, 166] on button "Select multiple assets from Google Drive" at bounding box center [496, 174] width 437 height 20
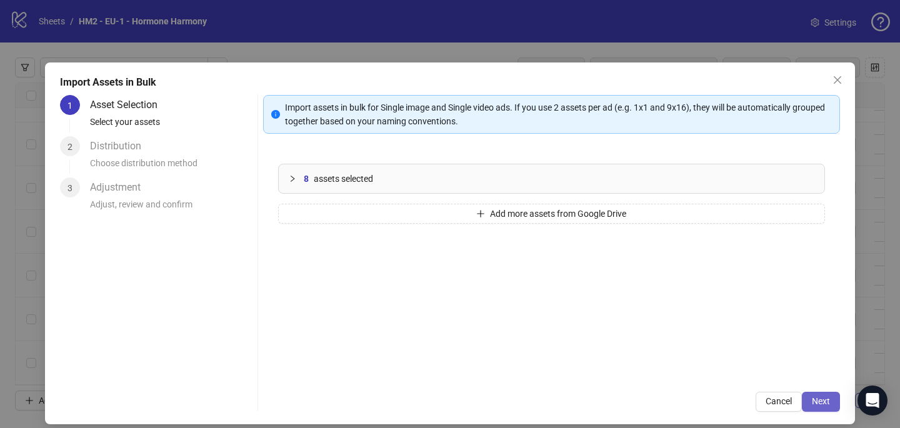
click at [820, 397] on span "Next" at bounding box center [821, 401] width 18 height 10
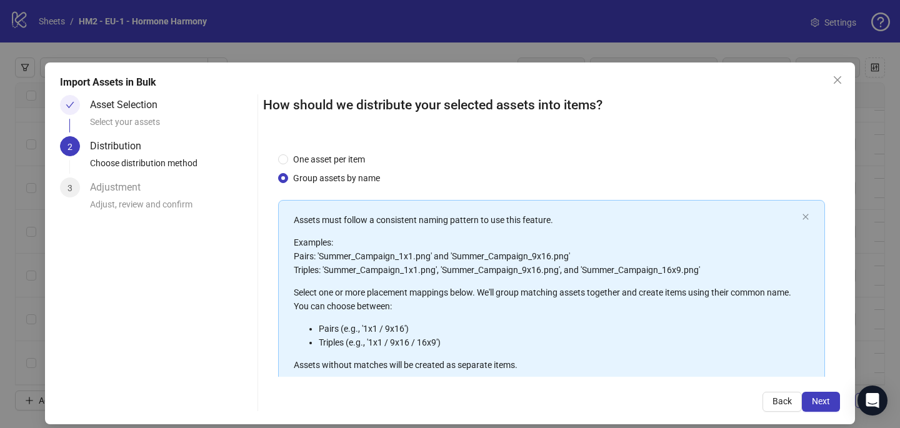
scroll to position [142, 0]
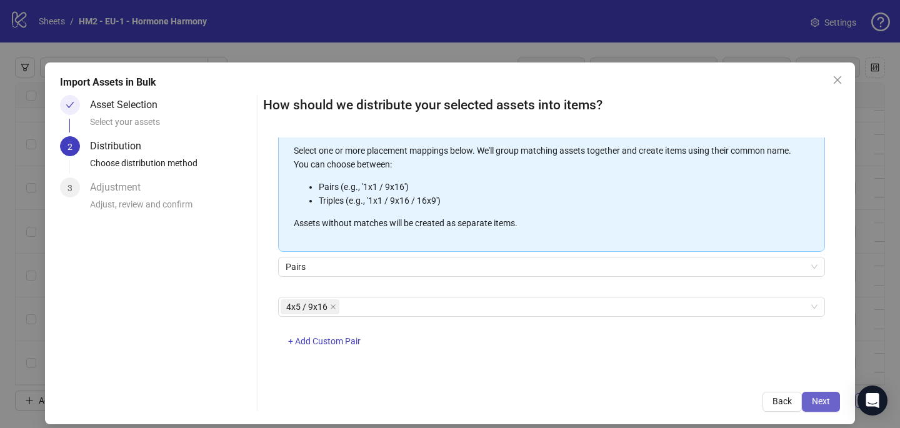
click at [814, 396] on span "Next" at bounding box center [821, 401] width 18 height 10
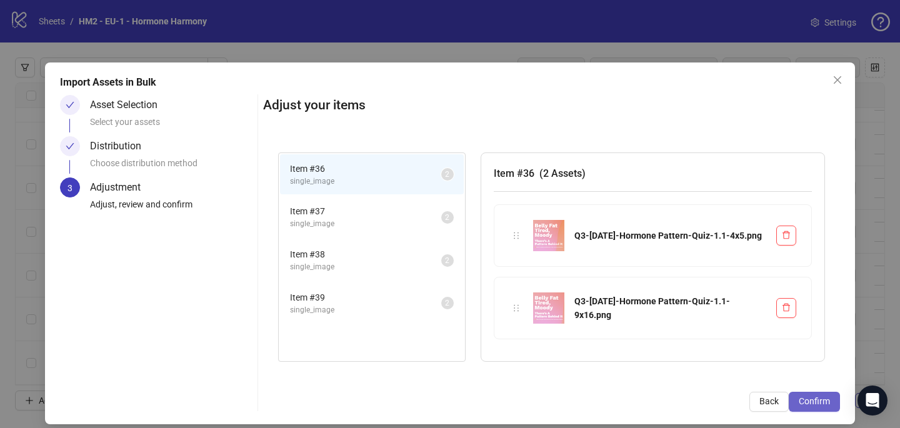
click at [829, 402] on span "Confirm" at bounding box center [814, 401] width 31 height 10
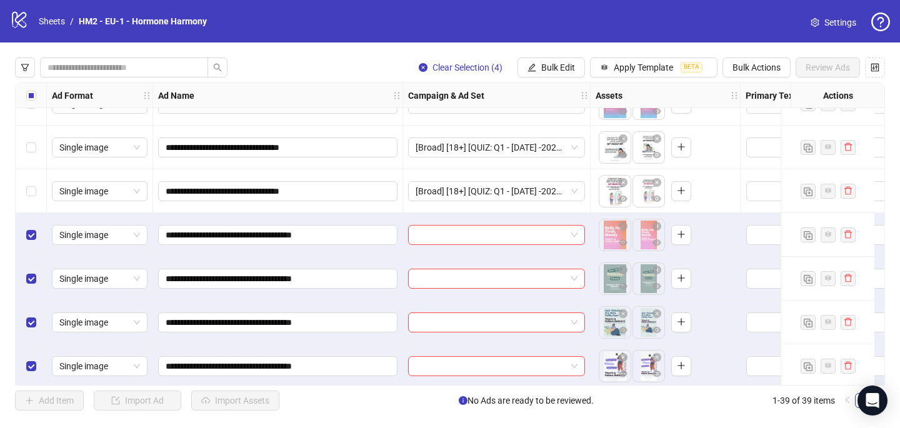
scroll to position [1434, 0]
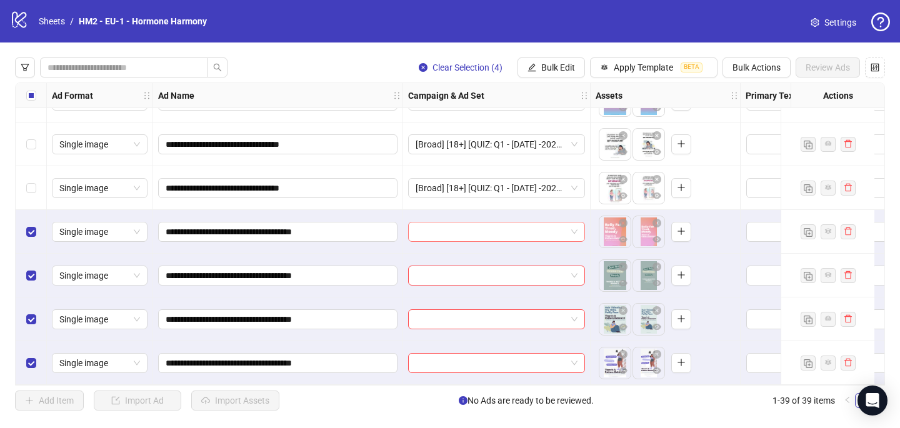
click at [487, 231] on input "search" at bounding box center [491, 231] width 151 height 19
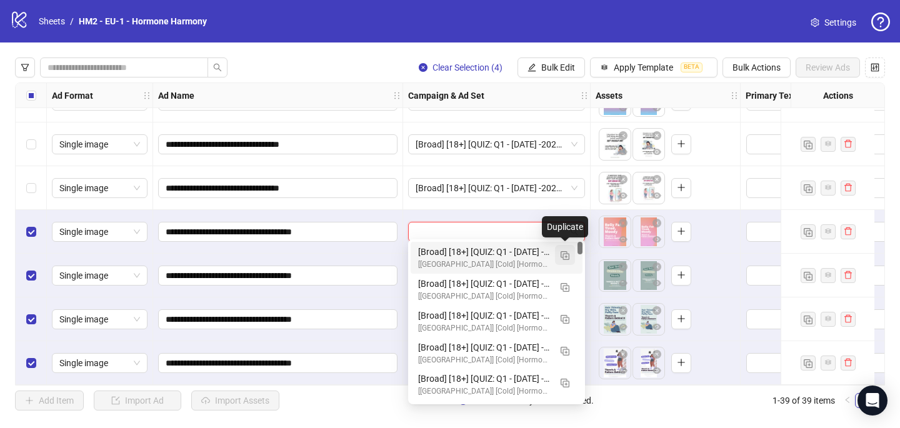
click at [563, 254] on img "button" at bounding box center [565, 255] width 9 height 9
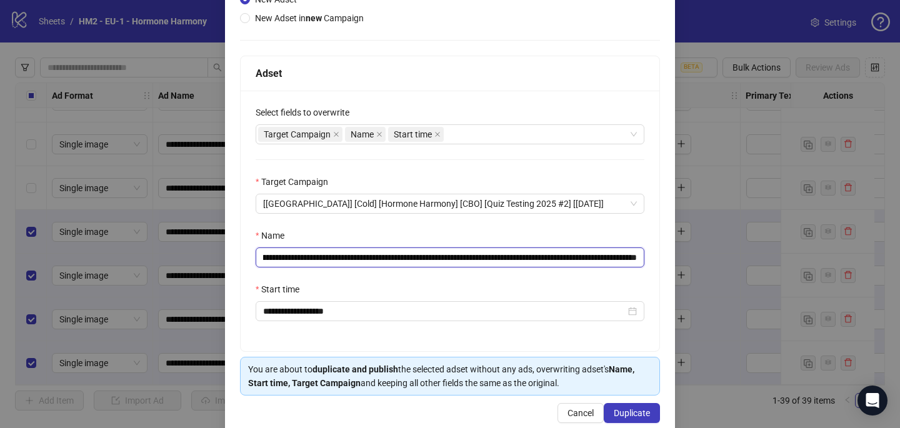
scroll to position [0, 127]
click at [559, 259] on input "**********" at bounding box center [450, 257] width 389 height 20
paste input "****"
drag, startPoint x: 632, startPoint y: 257, endPoint x: 678, endPoint y: 256, distance: 45.6
click at [677, 257] on div "**********" at bounding box center [450, 214] width 900 height 428
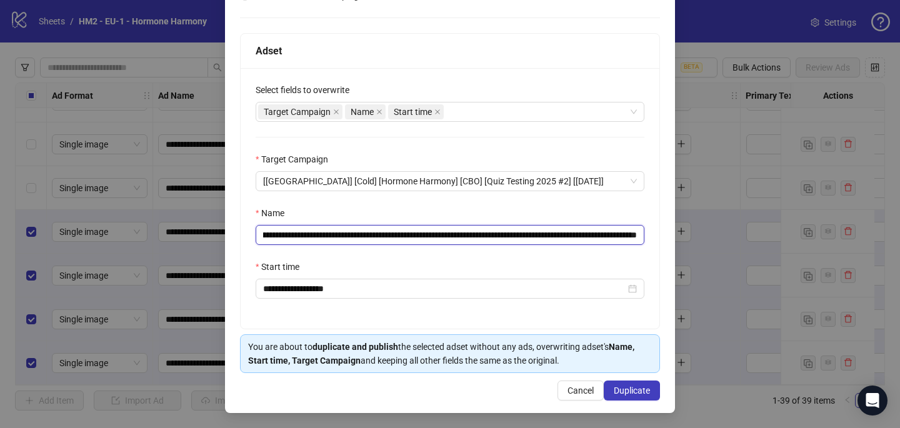
scroll to position [173, 0]
type input "**********"
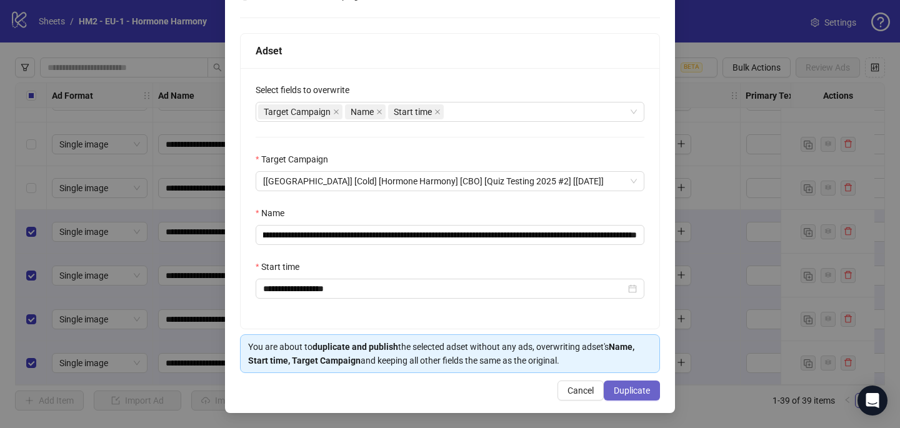
click at [627, 394] on span "Duplicate" at bounding box center [632, 391] width 36 height 10
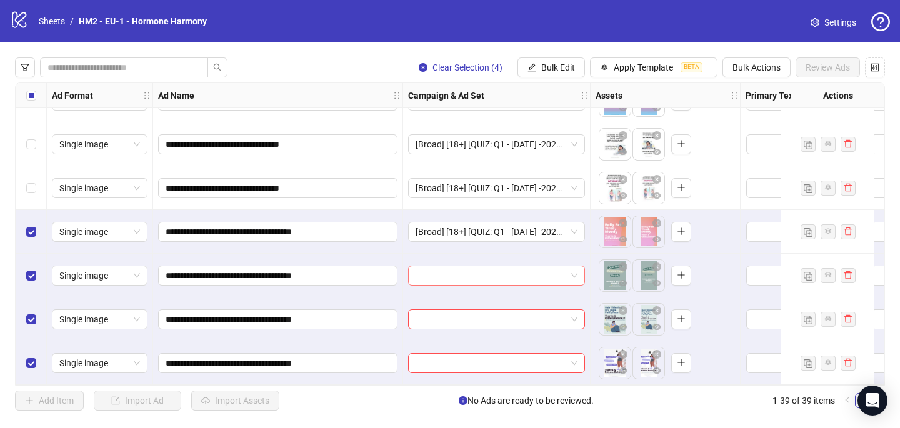
click at [424, 273] on input "search" at bounding box center [491, 275] width 151 height 19
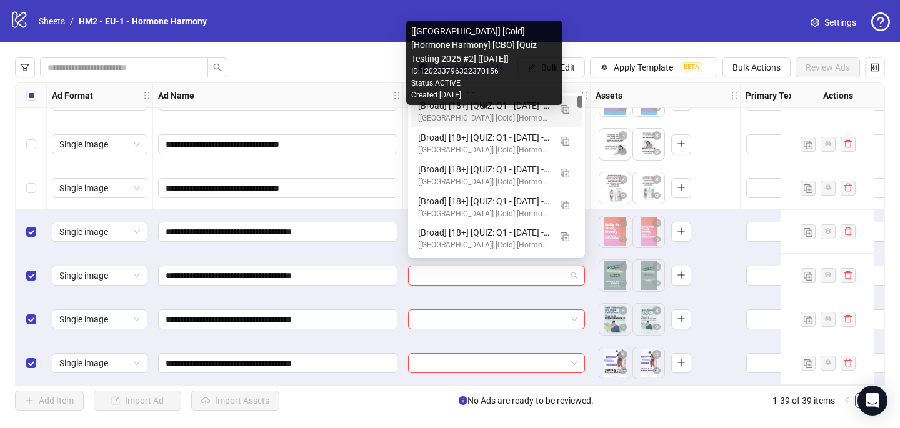
click at [494, 114] on div "[[GEOGRAPHIC_DATA]] [Cold] [Hormone Harmony] [CBO] [Quiz Testing 2025 #2] [[DAT…" at bounding box center [484, 118] width 132 height 12
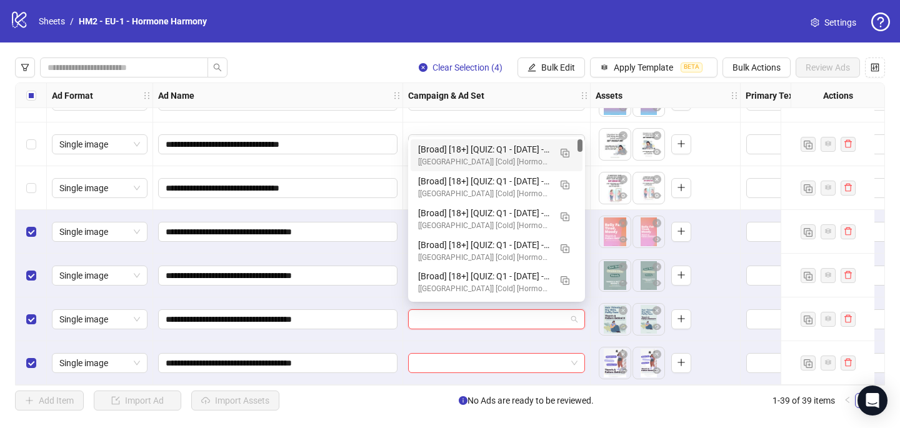
click at [431, 310] on input "search" at bounding box center [491, 319] width 151 height 19
click at [507, 157] on div "[[GEOGRAPHIC_DATA]] [Cold] [Hormone Harmony] [CBO] [Quiz Testing 2025 #2] [[DAT…" at bounding box center [484, 162] width 132 height 12
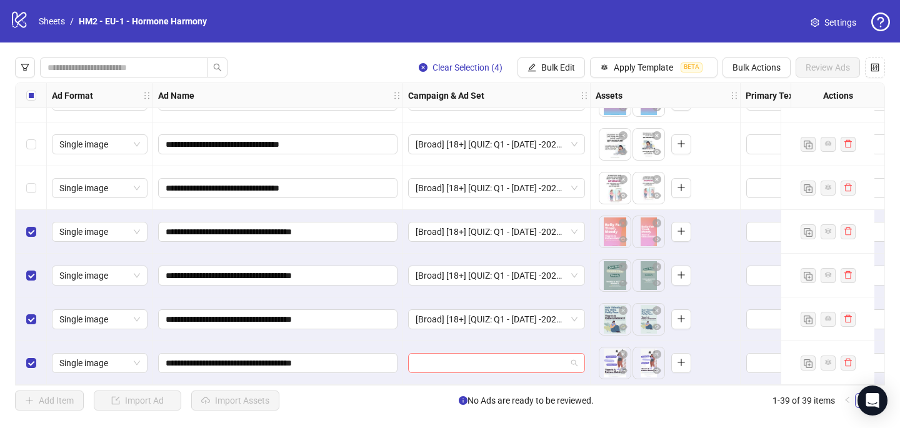
click at [435, 361] on input "search" at bounding box center [491, 363] width 151 height 19
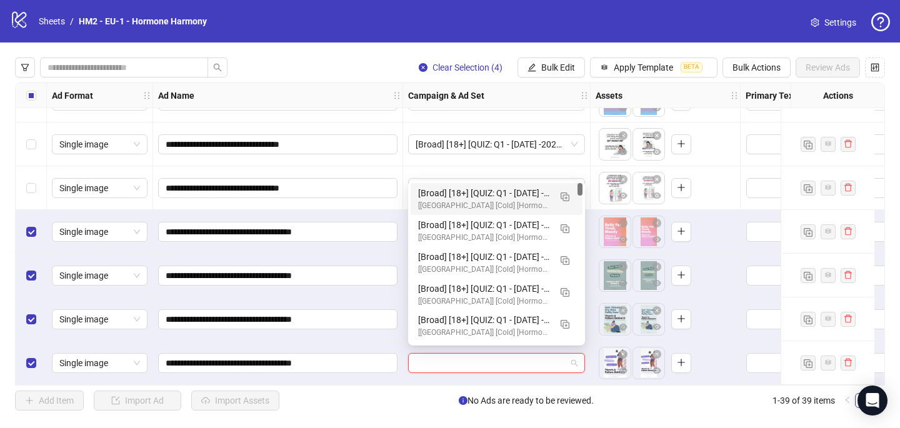
click at [537, 194] on div "[Broad] [18+] [QUIZ: Q1 - [DATE] -2025 - hormonal Quiz 10Q -15%off] [CRE: Q3-[D…" at bounding box center [484, 193] width 132 height 14
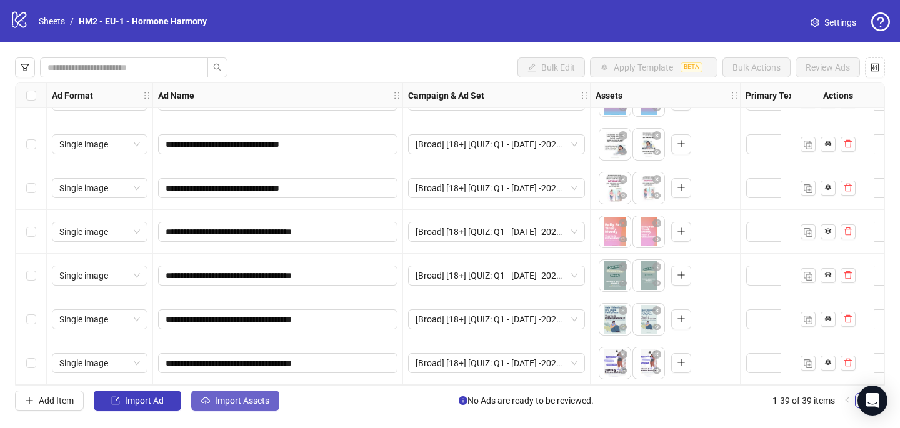
click at [211, 396] on button "Import Assets" at bounding box center [235, 401] width 88 height 20
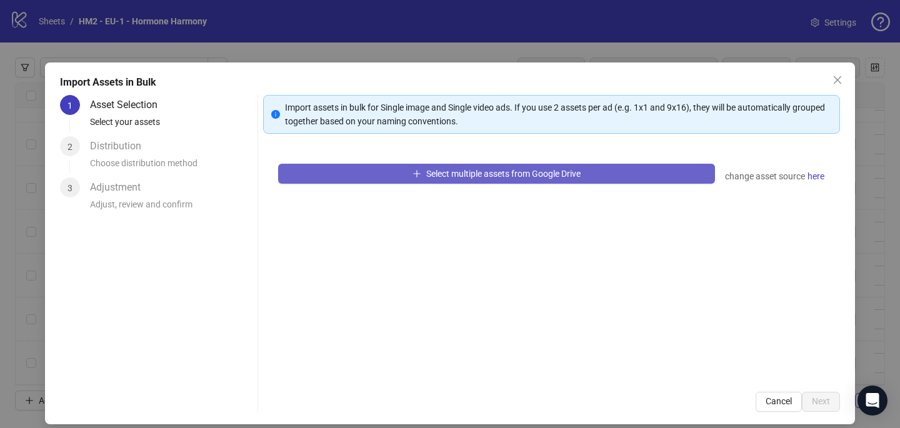
click at [482, 171] on span "Select multiple assets from Google Drive" at bounding box center [503, 174] width 154 height 10
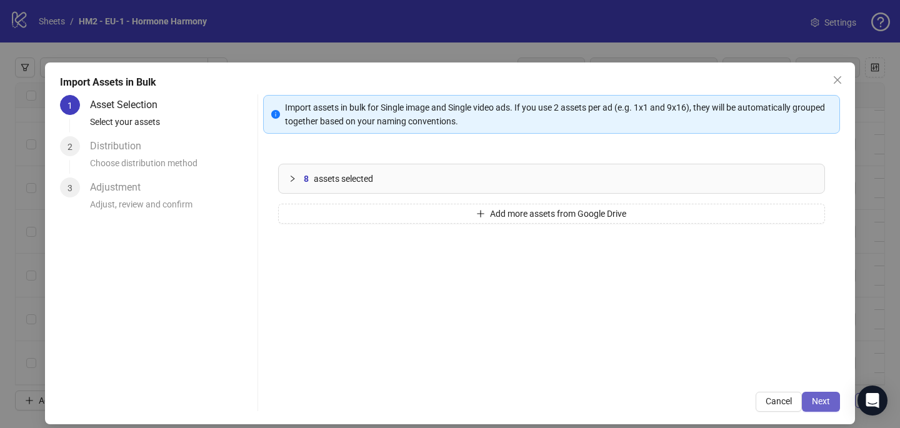
click at [818, 397] on span "Next" at bounding box center [821, 401] width 18 height 10
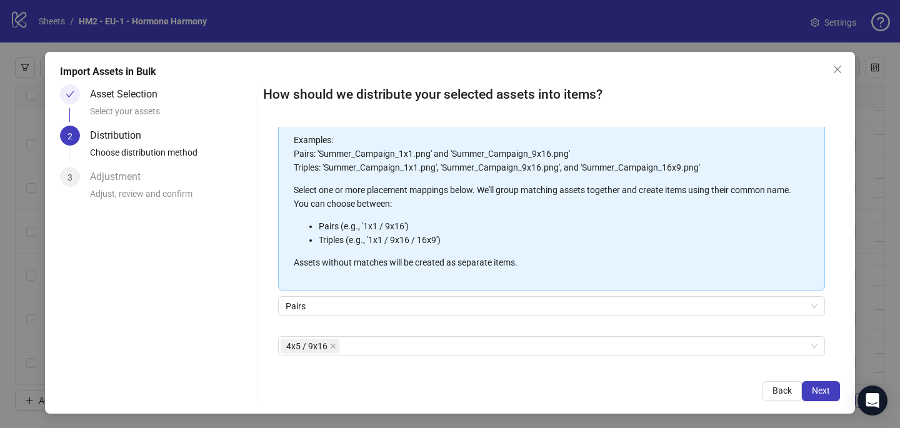
scroll to position [142, 0]
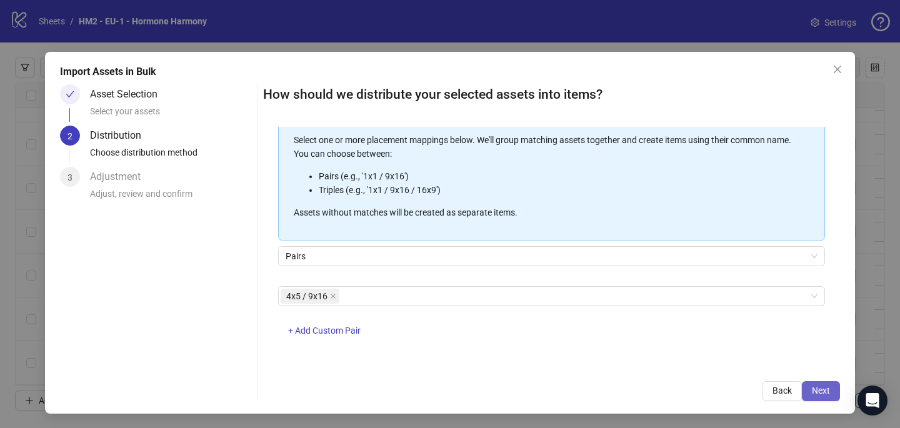
click at [817, 389] on span "Next" at bounding box center [821, 391] width 18 height 10
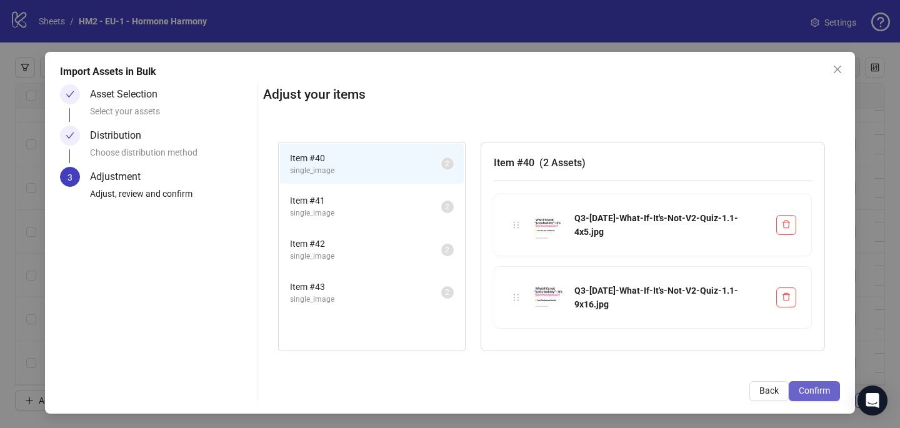
click at [821, 389] on span "Confirm" at bounding box center [814, 391] width 31 height 10
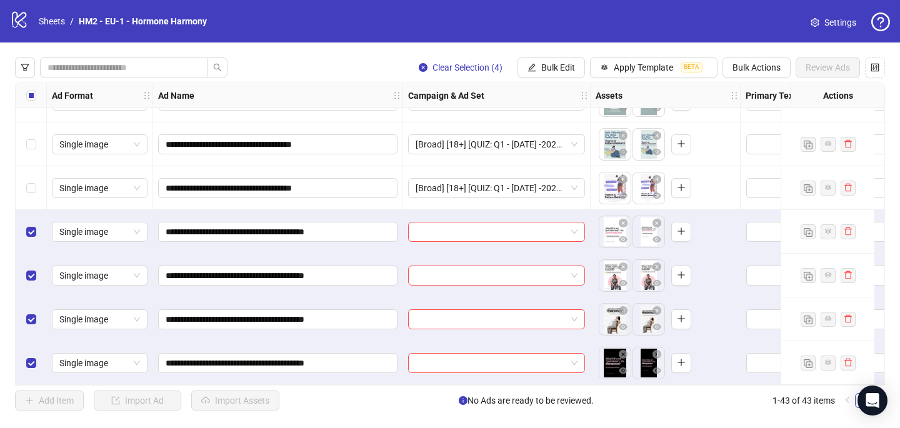
scroll to position [1609, 0]
click at [483, 229] on input "search" at bounding box center [491, 231] width 151 height 19
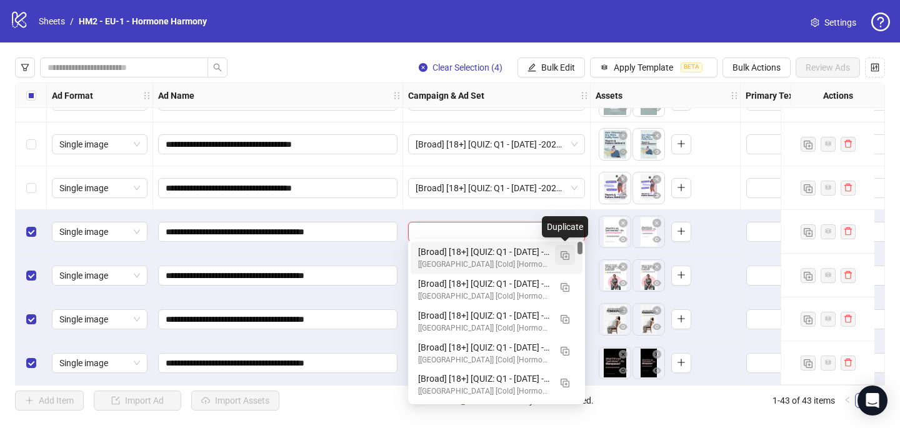
click at [564, 253] on img "button" at bounding box center [565, 255] width 9 height 9
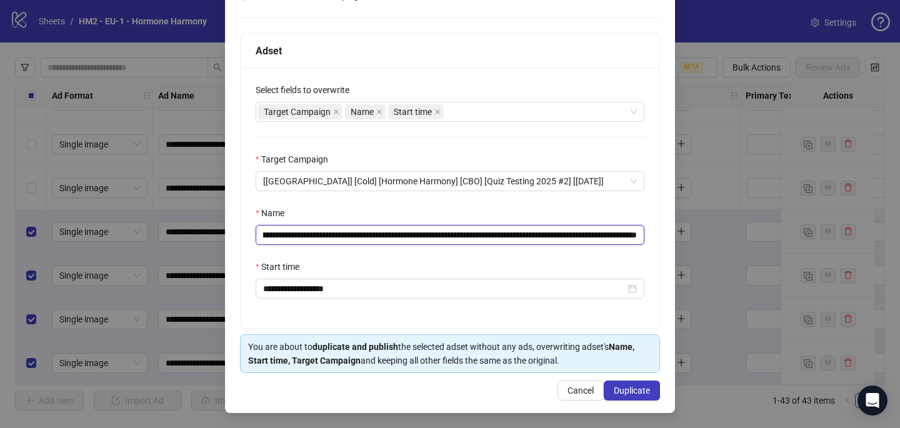
scroll to position [0, 147]
drag, startPoint x: 556, startPoint y: 237, endPoint x: 556, endPoint y: 228, distance: 8.8
click at [556, 228] on input "**********" at bounding box center [450, 235] width 389 height 20
paste input "****"
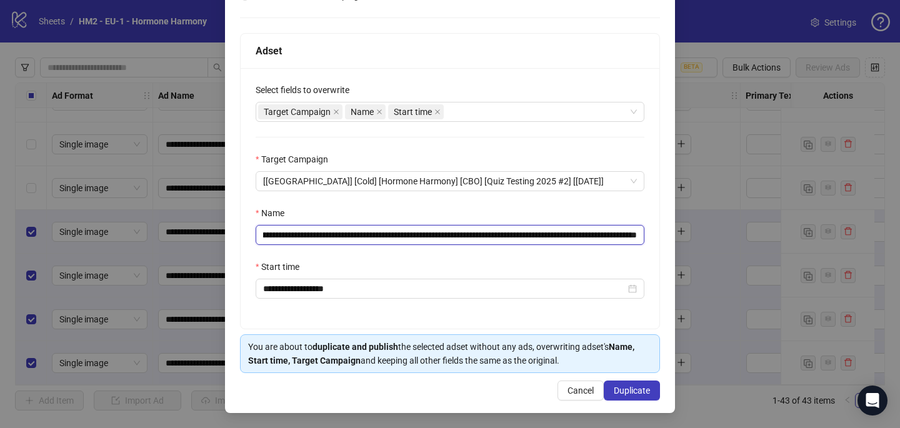
drag, startPoint x: 613, startPoint y: 232, endPoint x: 679, endPoint y: 223, distance: 66.9
click at [677, 224] on div "**********" at bounding box center [450, 214] width 900 height 428
click at [639, 232] on input "**********" at bounding box center [450, 235] width 389 height 20
drag, startPoint x: 642, startPoint y: 232, endPoint x: 612, endPoint y: 234, distance: 30.7
click at [612, 234] on input "**********" at bounding box center [450, 235] width 389 height 20
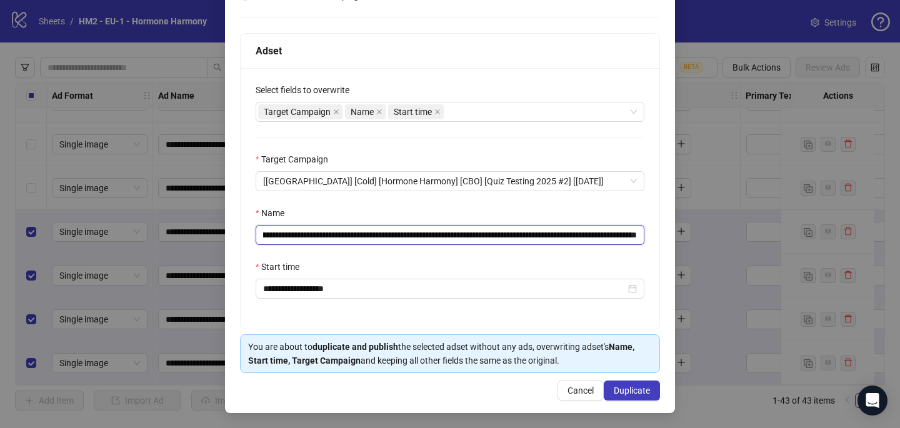
scroll to position [0, 126]
type input "**********"
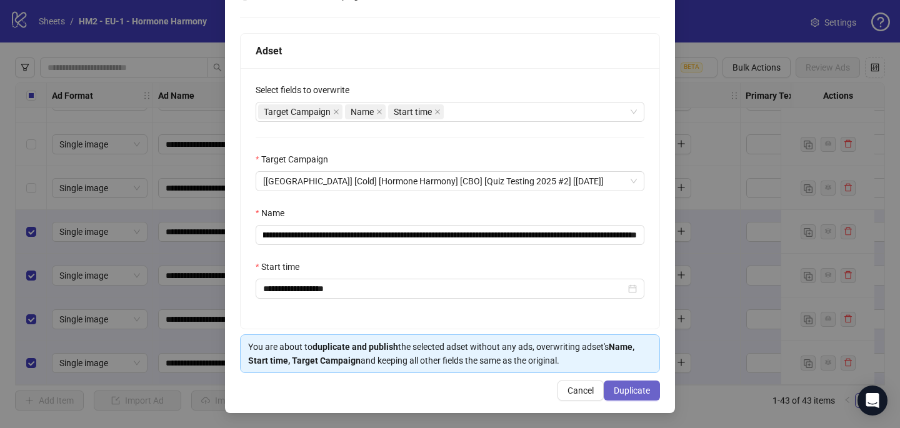
scroll to position [0, 0]
click at [641, 389] on span "Duplicate" at bounding box center [632, 391] width 36 height 10
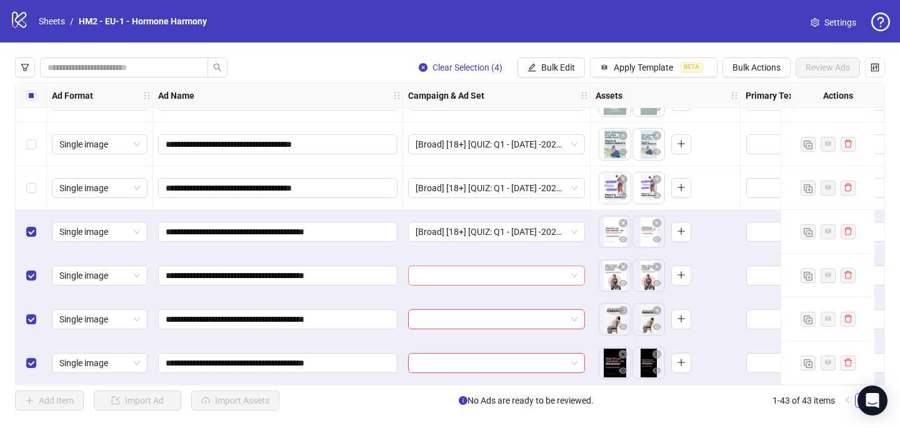
click at [462, 270] on input "search" at bounding box center [491, 275] width 151 height 19
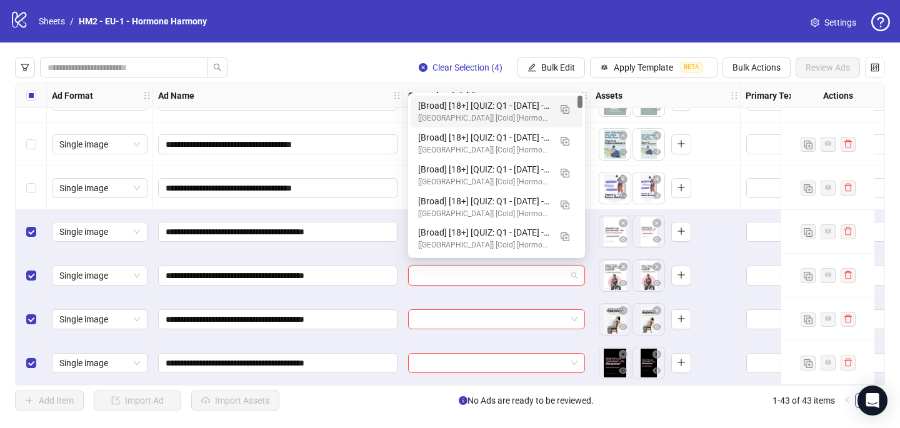
click at [548, 104] on div "[Broad] [18+] [QUIZ: Q1 - [DATE] -2025 - hormonal Quiz 10Q -15%off] [CRE: Q3-[D…" at bounding box center [484, 106] width 132 height 14
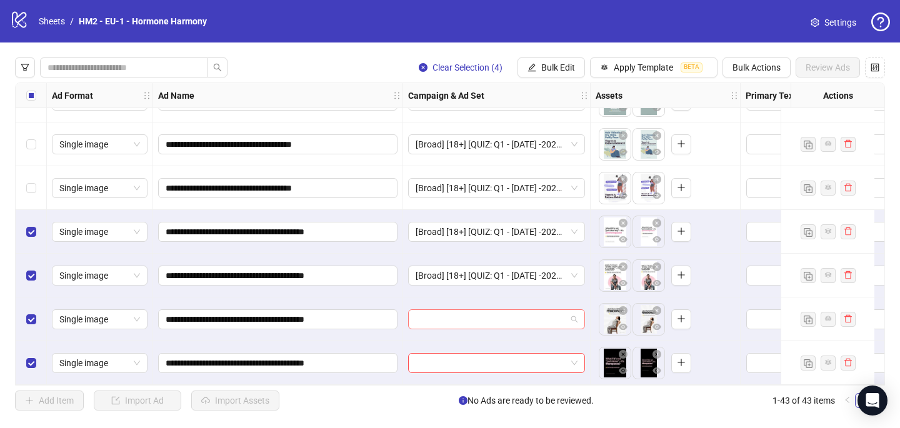
click at [425, 314] on input "search" at bounding box center [491, 319] width 151 height 19
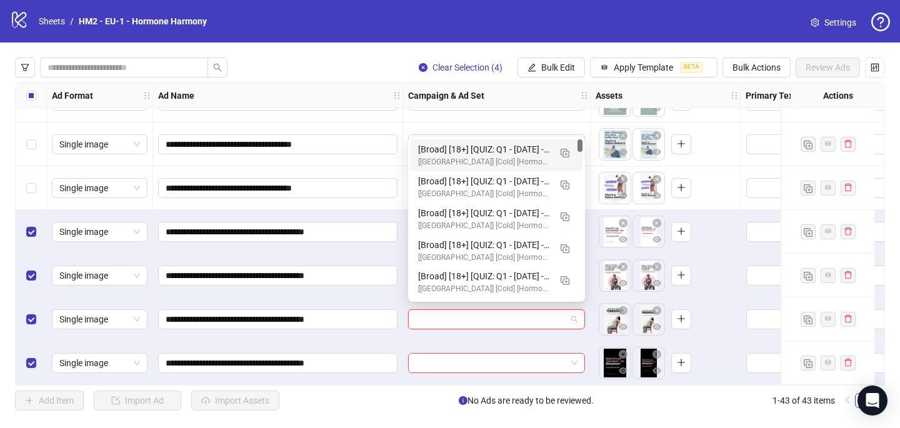
click at [520, 158] on div "[[GEOGRAPHIC_DATA]] [Cold] [Hormone Harmony] [CBO] [Quiz Testing 2025 #2] [[DAT…" at bounding box center [484, 162] width 132 height 12
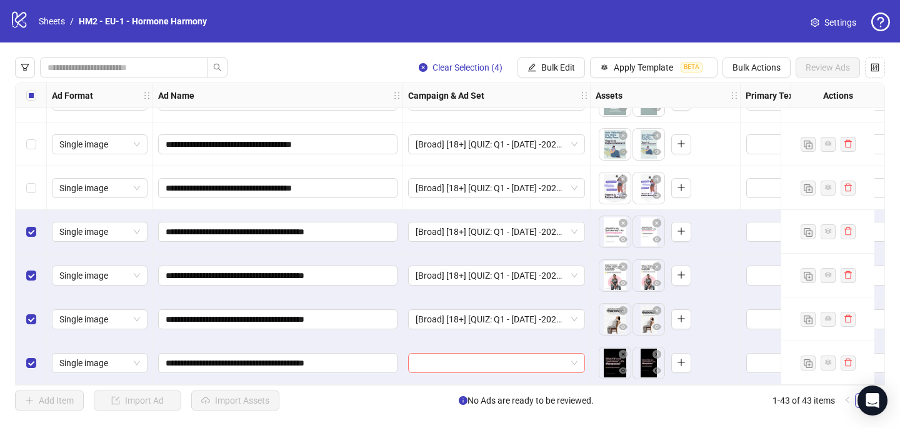
click at [429, 362] on input "search" at bounding box center [491, 363] width 151 height 19
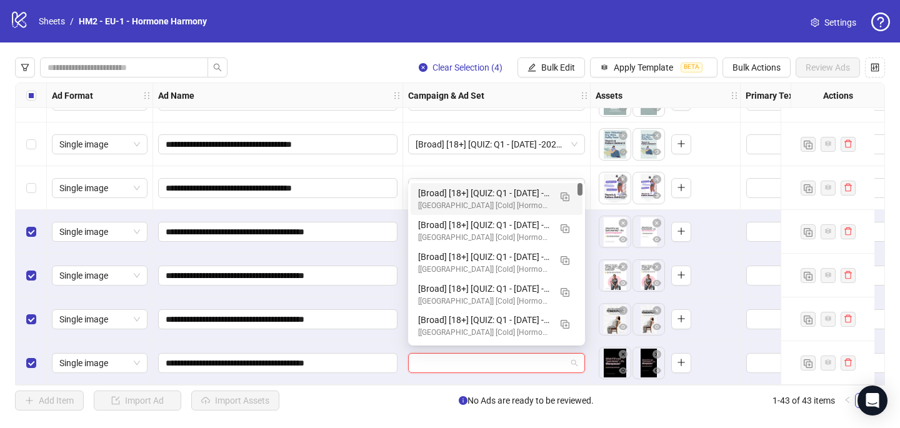
click at [526, 183] on div "[Broad] [18+] [QUIZ: Q1 - [DATE] -2025 - hormonal Quiz 10Q -15%off] [CRE: Q3-[D…" at bounding box center [497, 199] width 172 height 32
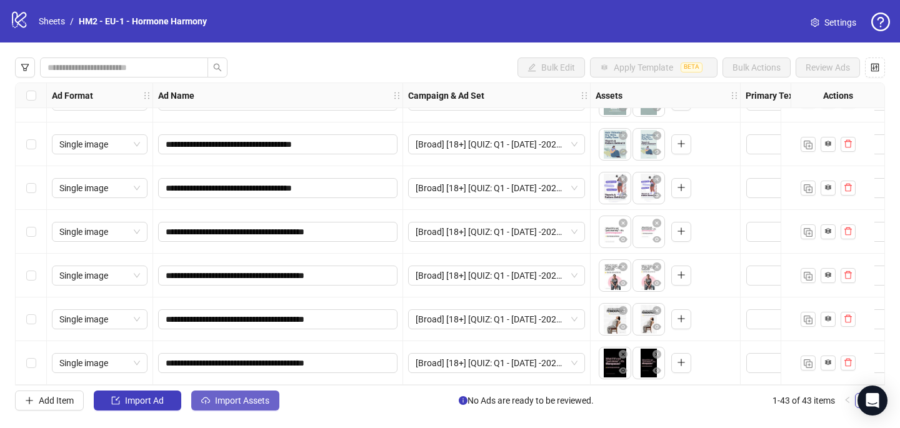
click at [222, 401] on span "Import Assets" at bounding box center [242, 401] width 54 height 10
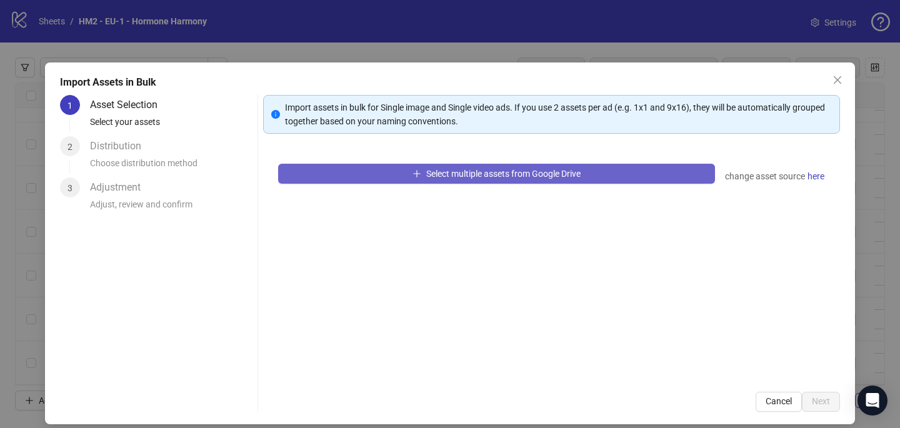
click at [392, 171] on button "Select multiple assets from Google Drive" at bounding box center [496, 174] width 437 height 20
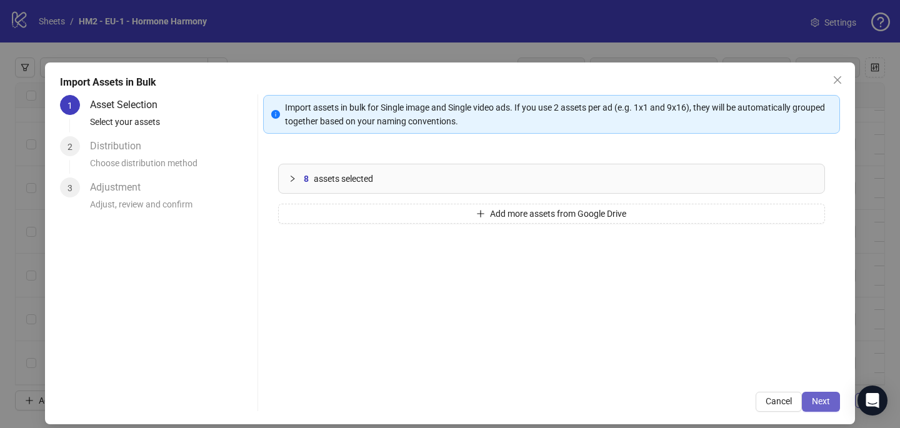
click at [824, 403] on span "Next" at bounding box center [821, 401] width 18 height 10
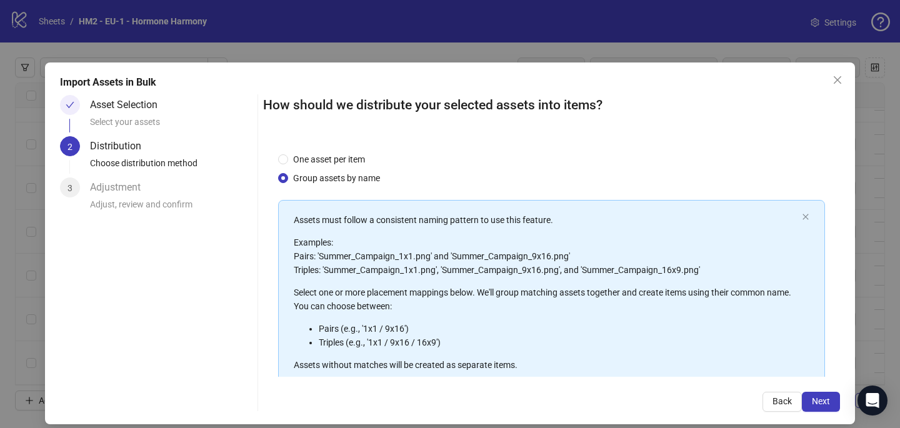
scroll to position [142, 0]
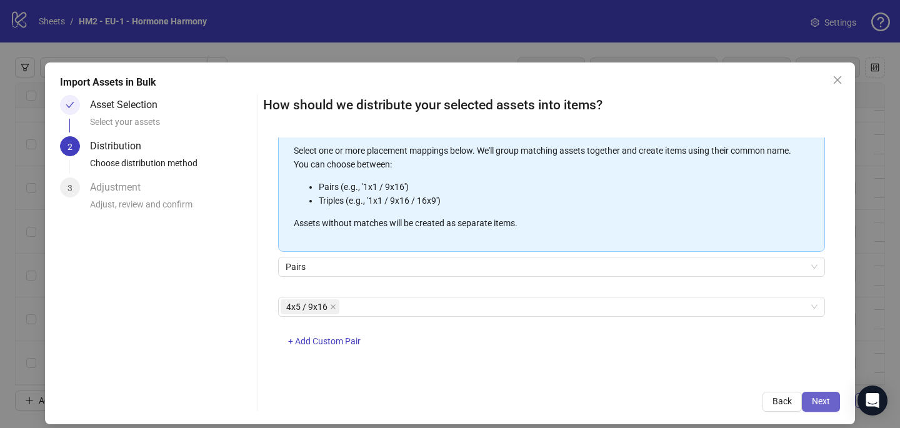
click at [825, 401] on span "Next" at bounding box center [821, 401] width 18 height 10
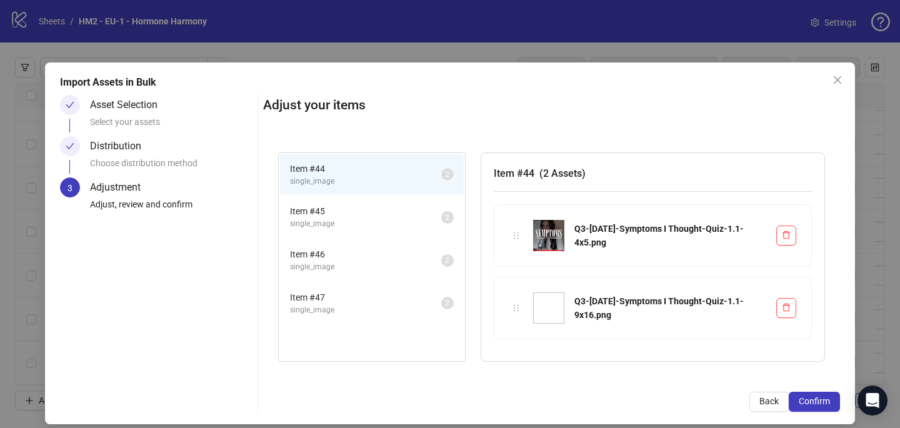
scroll to position [11, 0]
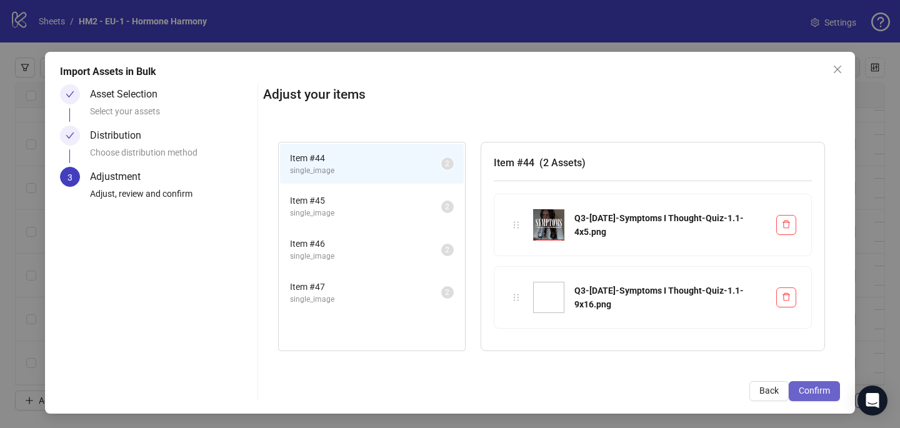
click at [828, 392] on span "Confirm" at bounding box center [814, 391] width 31 height 10
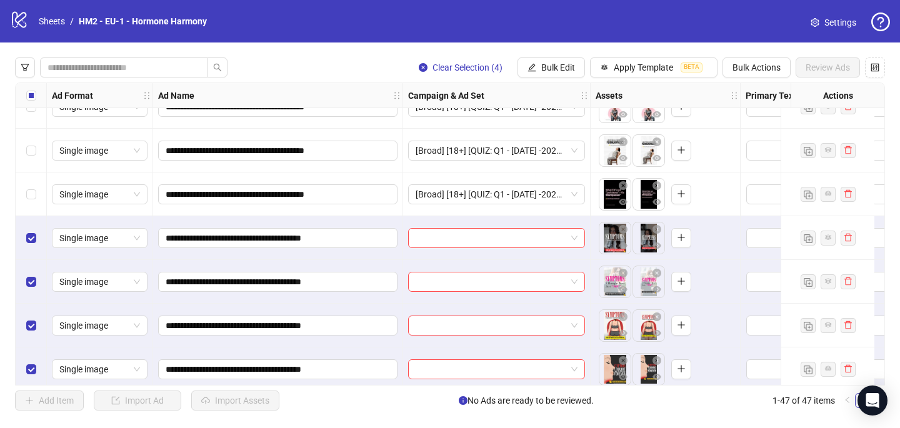
scroll to position [1784, 0]
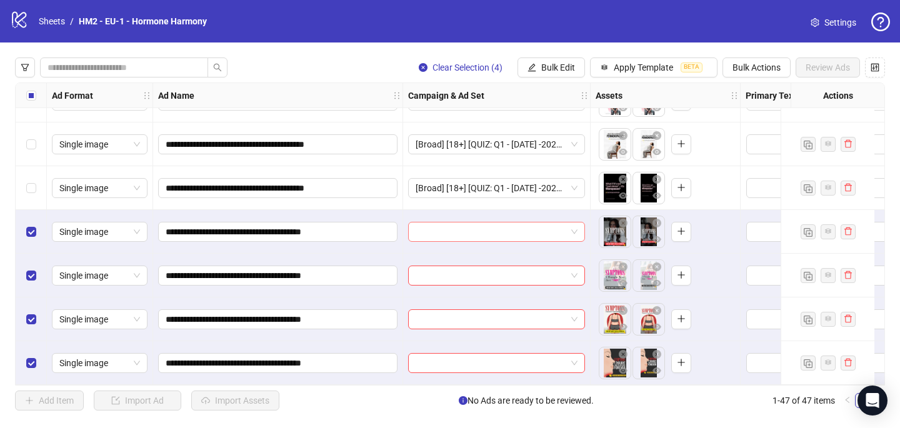
click at [426, 230] on input "search" at bounding box center [491, 231] width 151 height 19
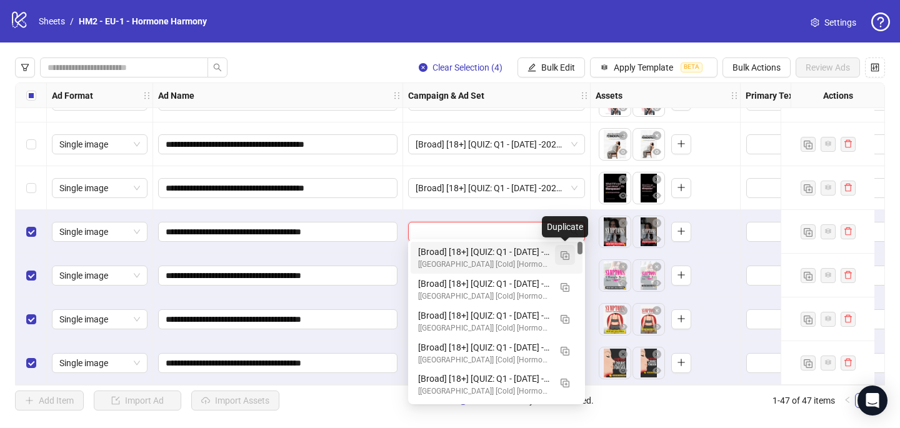
click at [564, 256] on img "button" at bounding box center [565, 255] width 9 height 9
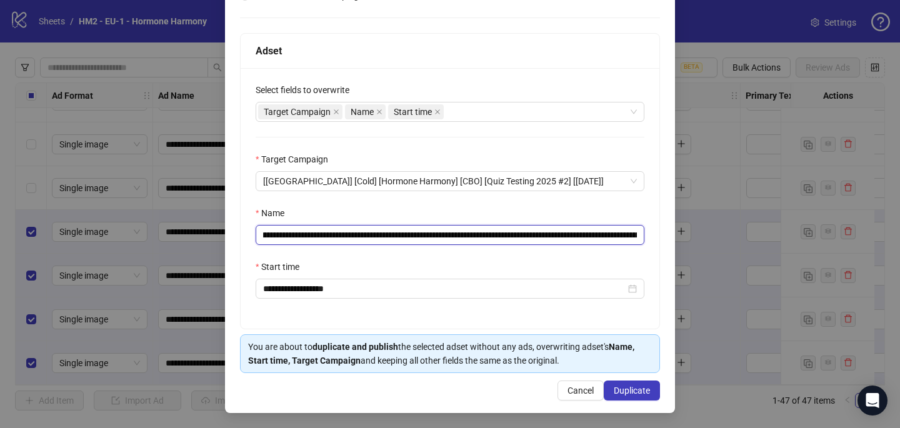
scroll to position [0, 151]
click at [556, 230] on input "**********" at bounding box center [450, 235] width 389 height 20
paste input "text"
drag, startPoint x: 622, startPoint y: 236, endPoint x: 691, endPoint y: 236, distance: 68.7
click at [691, 236] on div "**********" at bounding box center [450, 214] width 900 height 428
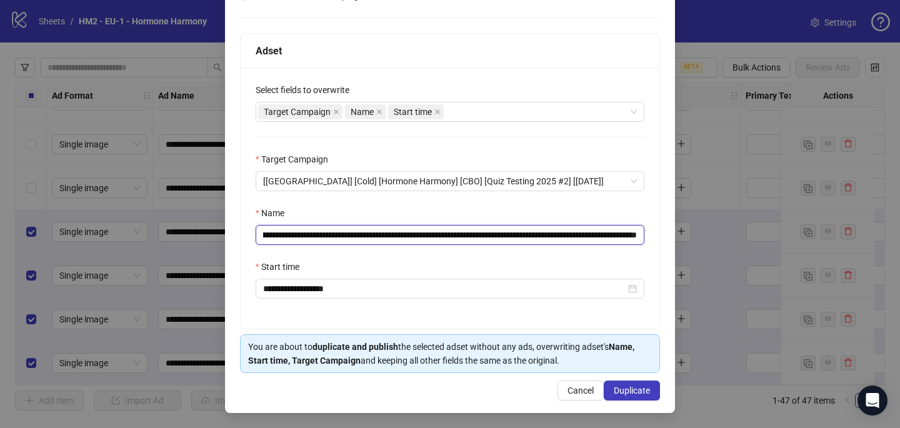
scroll to position [0, 137]
type input "**********"
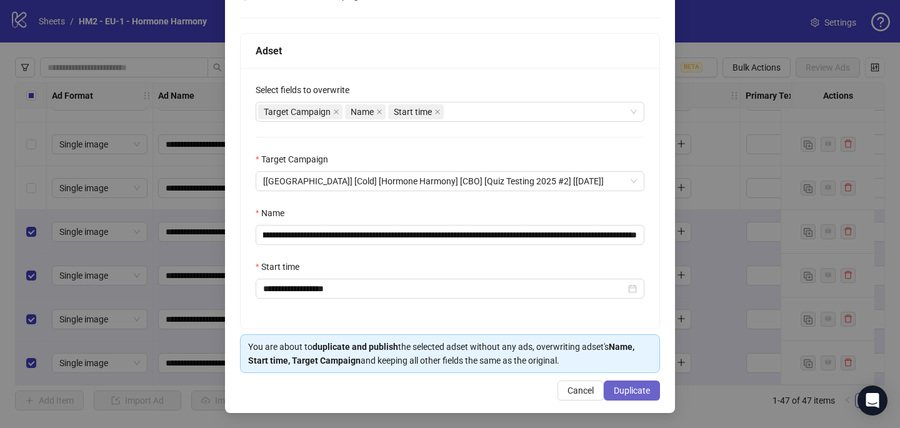
click at [636, 386] on span "Duplicate" at bounding box center [632, 391] width 36 height 10
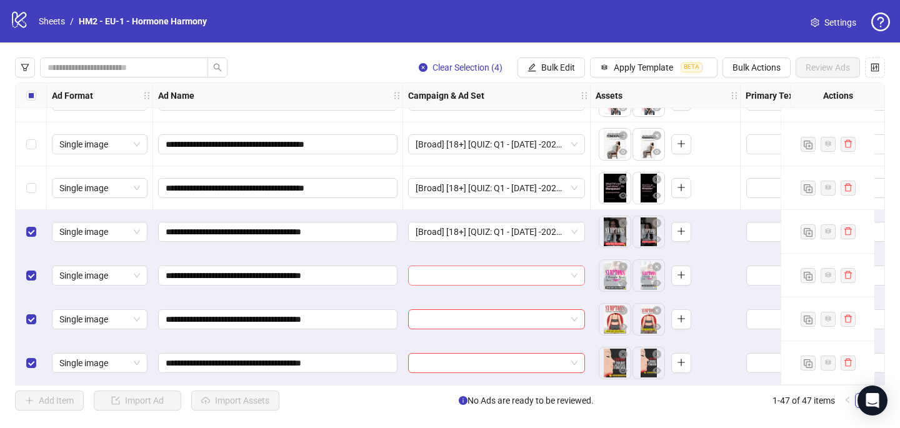
click at [435, 272] on input "search" at bounding box center [491, 275] width 151 height 19
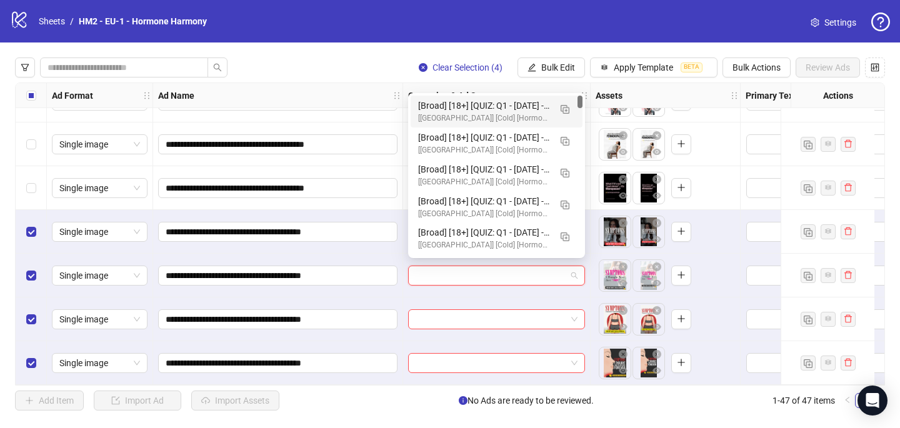
click at [504, 107] on div "[Broad] [18+] [QUIZ: Q1 - [DATE] -2025 - hormonal Quiz 10Q -15%off] [CRE: Q3-[D…" at bounding box center [484, 106] width 132 height 14
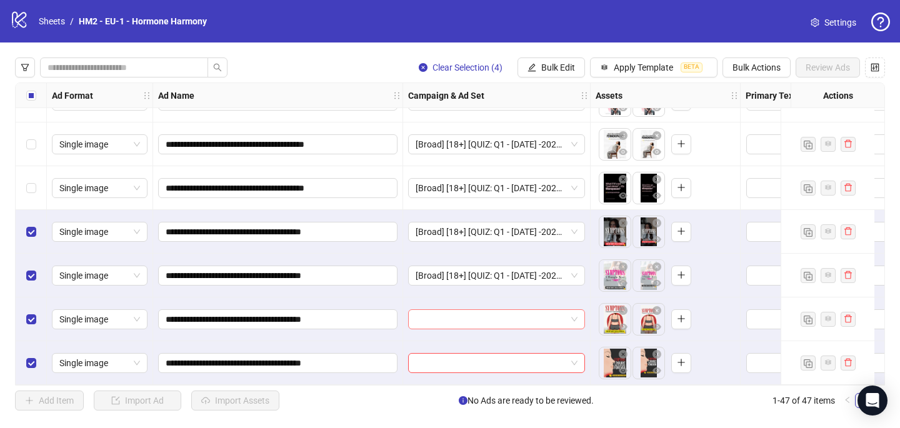
click at [424, 318] on input "search" at bounding box center [491, 319] width 151 height 19
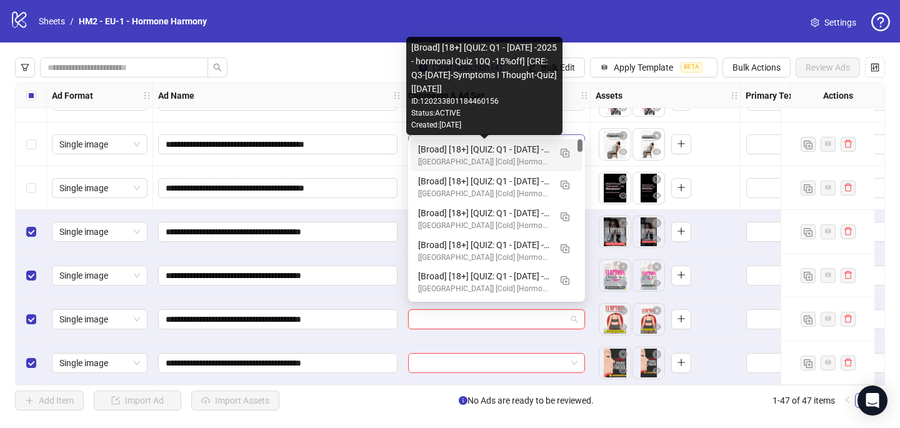
click at [501, 146] on div "[Broad] [18+] [QUIZ: Q1 - [DATE] -2025 - hormonal Quiz 10Q -15%off] [CRE: Q3-[D…" at bounding box center [484, 149] width 132 height 14
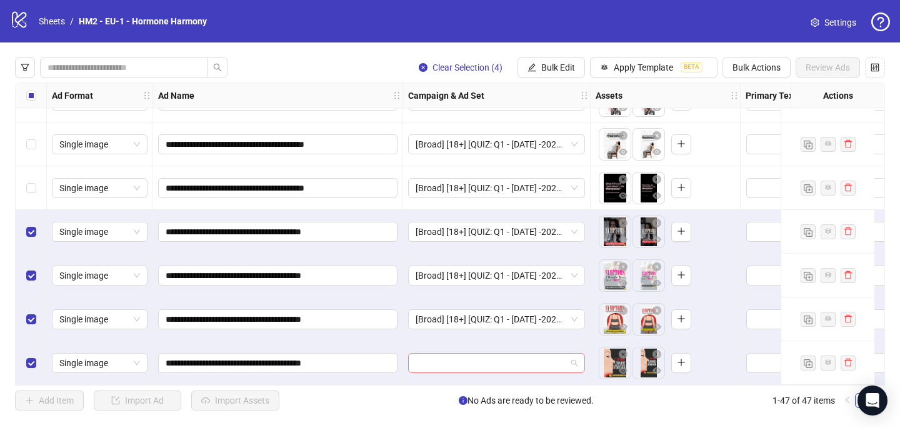
click at [437, 355] on input "search" at bounding box center [491, 363] width 151 height 19
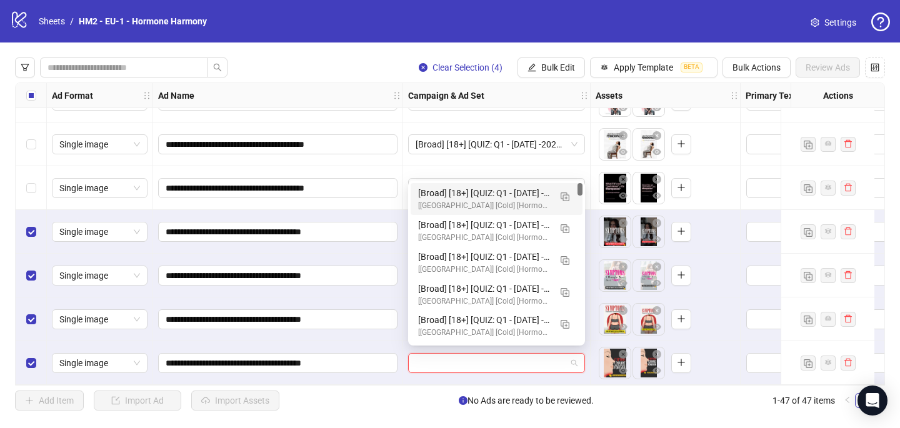
click at [531, 198] on div "[Broad] [18+] [QUIZ: Q1 - [DATE] -2025 - hormonal Quiz 10Q -15%off] [CRE: Q3-[D…" at bounding box center [484, 193] width 132 height 14
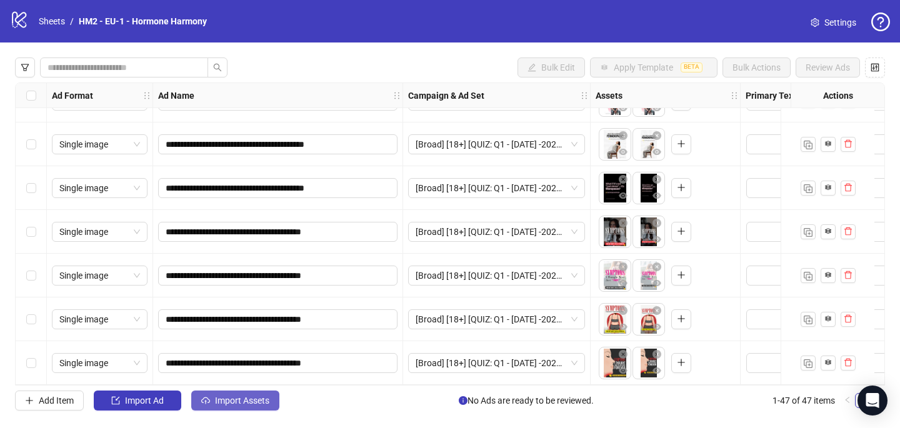
click at [206, 403] on icon "cloud-upload" at bounding box center [205, 400] width 9 height 9
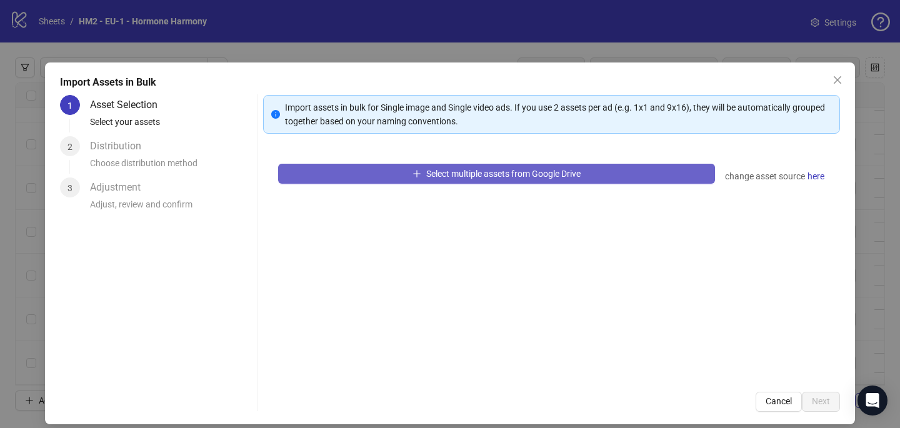
click at [446, 174] on span "Select multiple assets from Google Drive" at bounding box center [503, 174] width 154 height 10
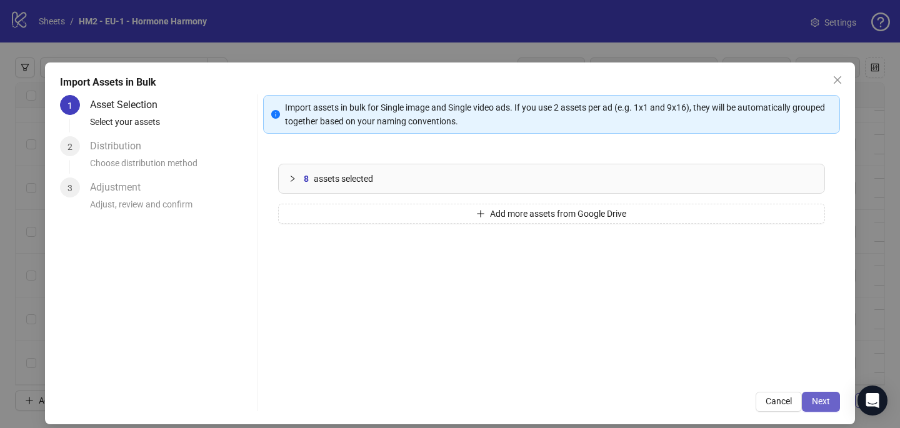
click at [823, 398] on span "Next" at bounding box center [821, 401] width 18 height 10
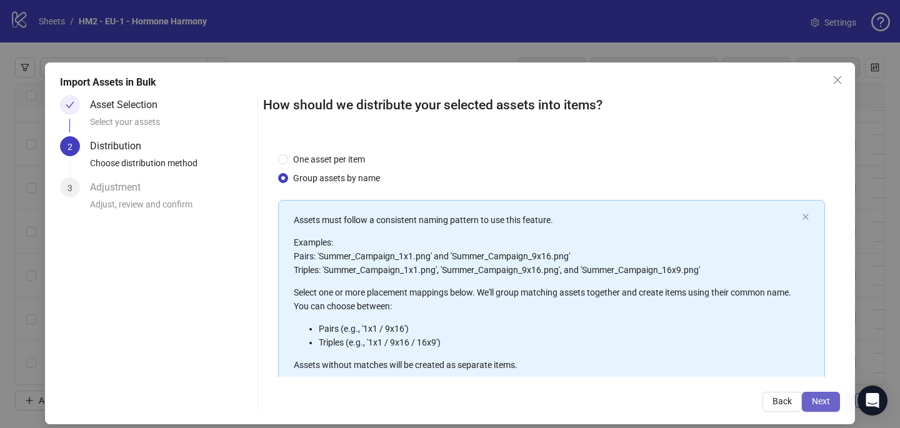
click at [824, 399] on span "Next" at bounding box center [821, 401] width 18 height 10
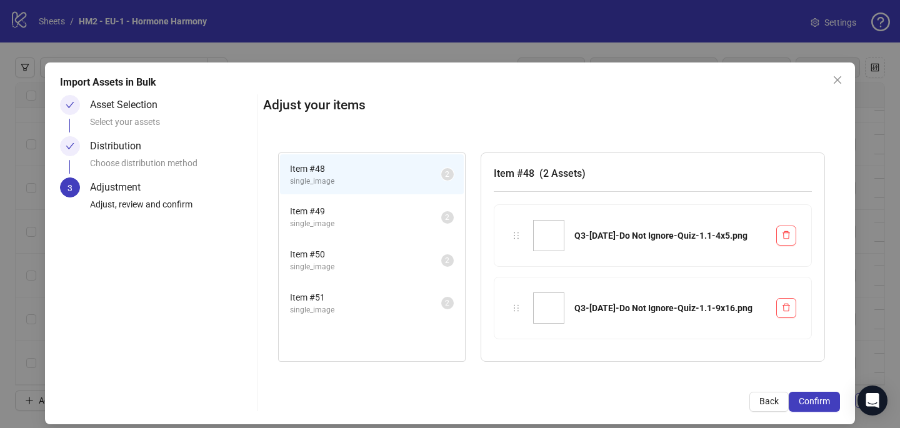
click at [824, 399] on span "Confirm" at bounding box center [814, 401] width 31 height 10
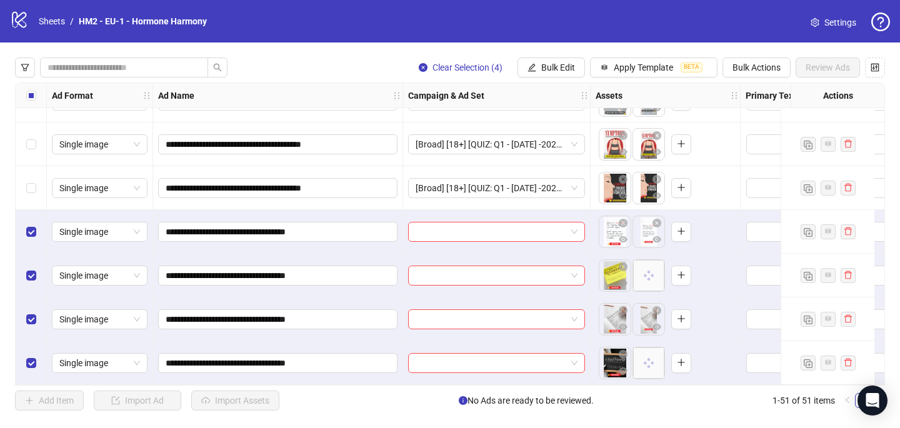
scroll to position [1959, 0]
click at [469, 223] on input "search" at bounding box center [491, 231] width 151 height 19
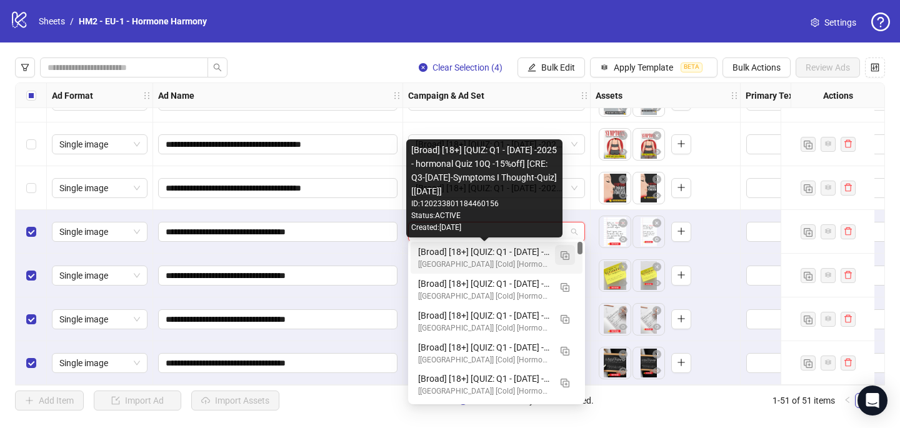
click at [564, 257] on img "button" at bounding box center [565, 255] width 9 height 9
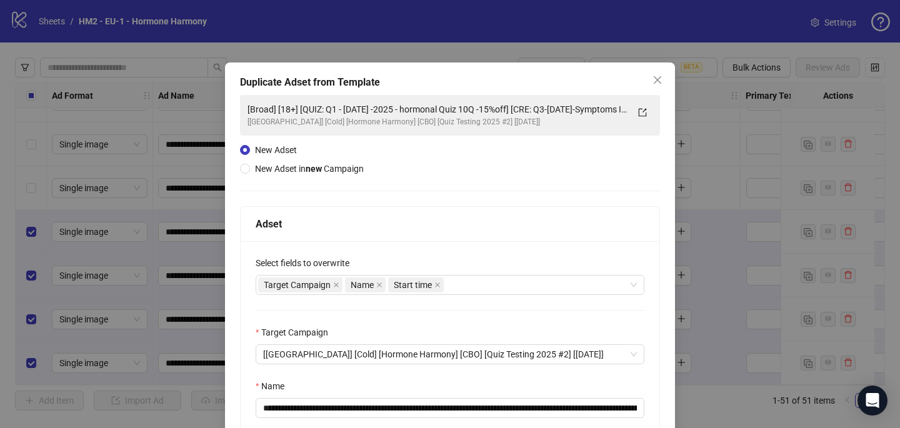
scroll to position [174, 0]
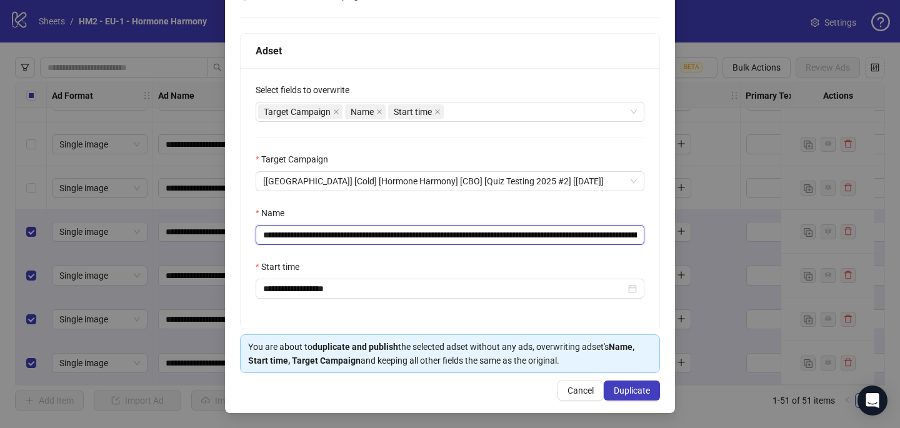
drag, startPoint x: 557, startPoint y: 235, endPoint x: 601, endPoint y: 233, distance: 44.4
click at [601, 233] on input "**********" at bounding box center [450, 235] width 389 height 20
click at [559, 239] on input "**********" at bounding box center [450, 235] width 389 height 20
paste input "text"
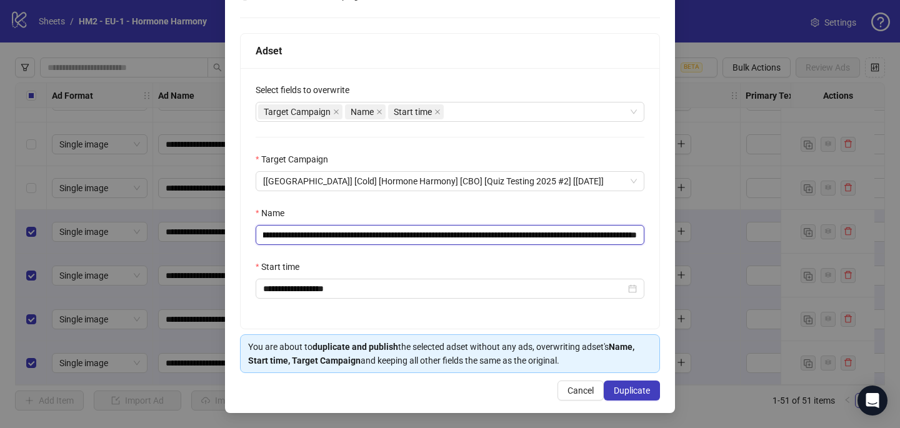
scroll to position [0, 134]
drag, startPoint x: 611, startPoint y: 234, endPoint x: 682, endPoint y: 229, distance: 72.0
click at [674, 235] on div "**********" at bounding box center [450, 151] width 450 height 524
type input "**********"
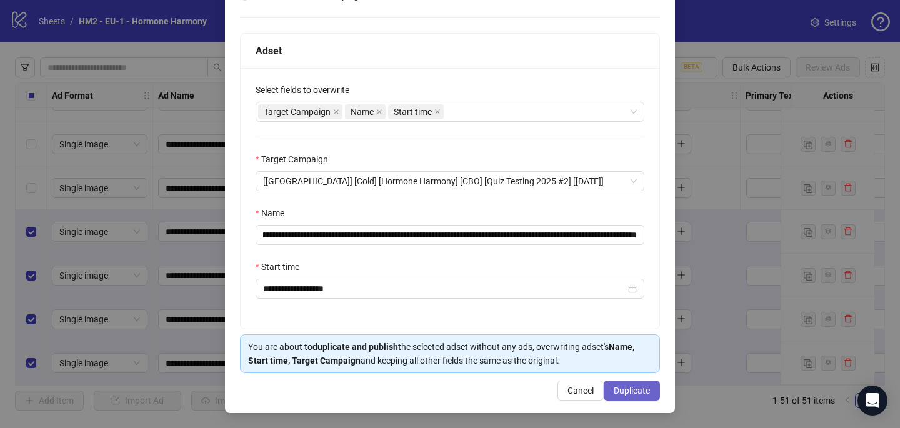
click at [636, 388] on span "Duplicate" at bounding box center [632, 391] width 36 height 10
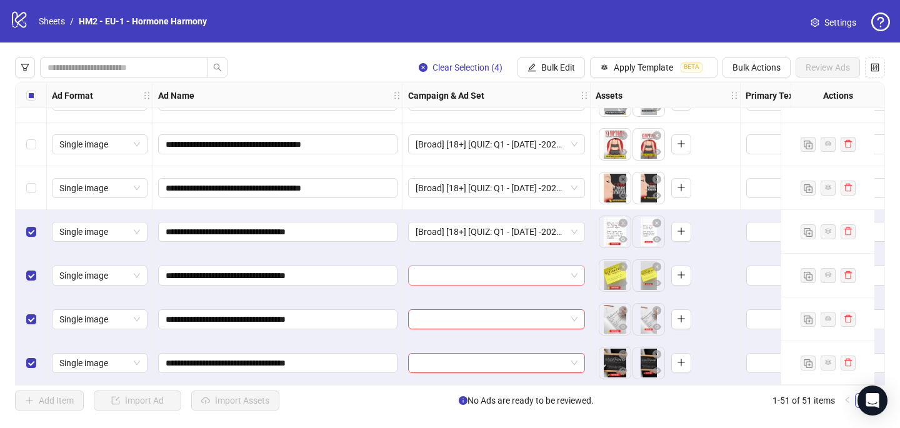
click at [462, 272] on input "search" at bounding box center [491, 275] width 151 height 19
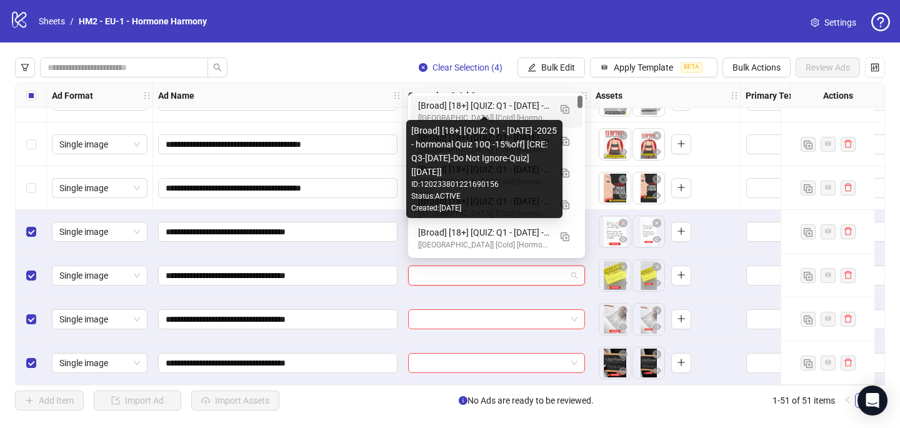
click at [482, 109] on div "[Broad] [18+] [QUIZ: Q1 - [DATE] -2025 - hormonal Quiz 10Q -15%off] [CRE: Q3-[D…" at bounding box center [484, 106] width 132 height 14
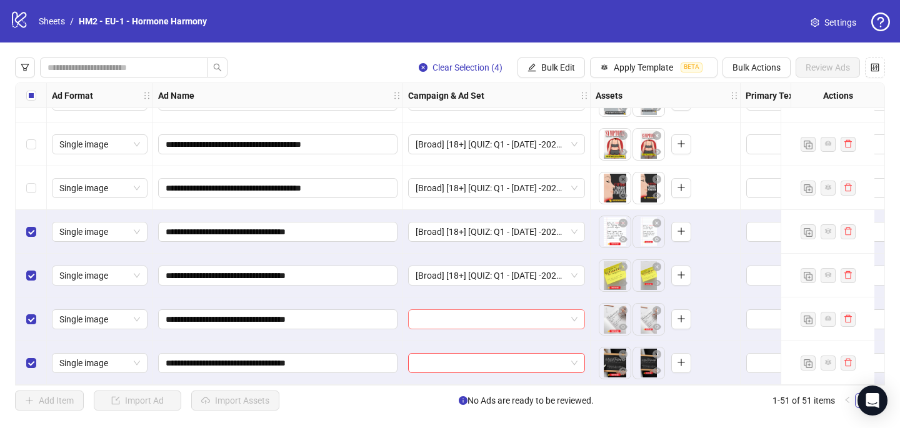
click at [421, 314] on input "search" at bounding box center [491, 319] width 151 height 19
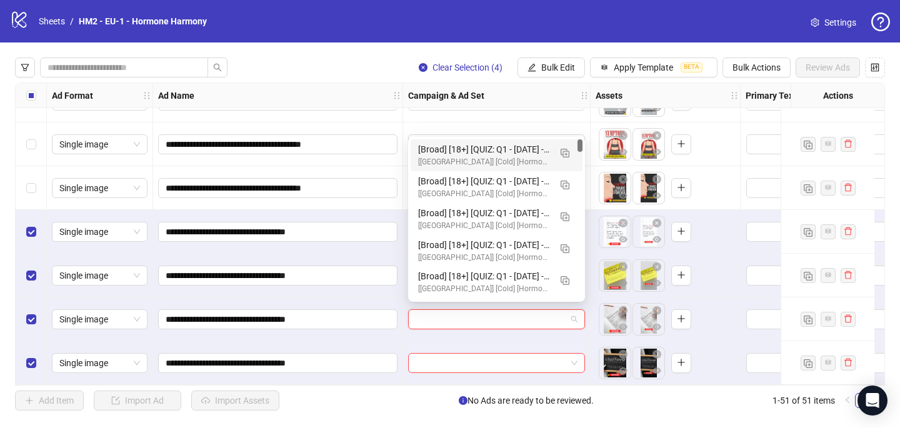
click at [477, 157] on div "[[GEOGRAPHIC_DATA]] [Cold] [Hormone Harmony] [CBO] [Quiz Testing 2025 #2] [[DAT…" at bounding box center [484, 162] width 132 height 12
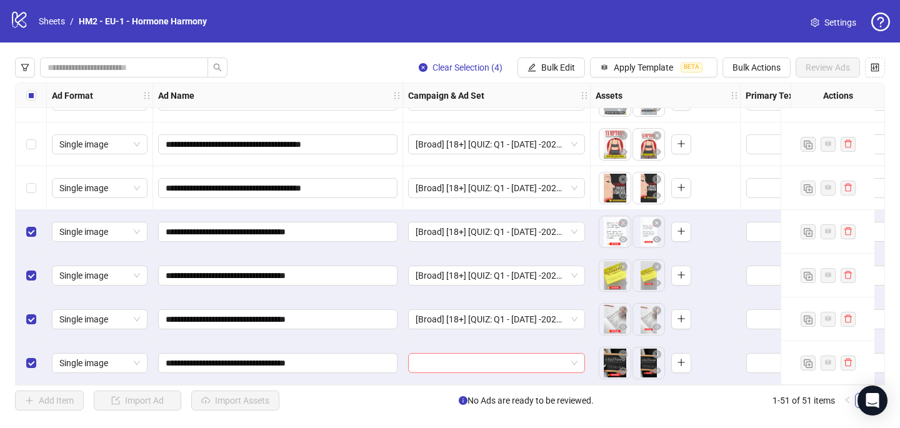
click at [431, 355] on input "search" at bounding box center [491, 363] width 151 height 19
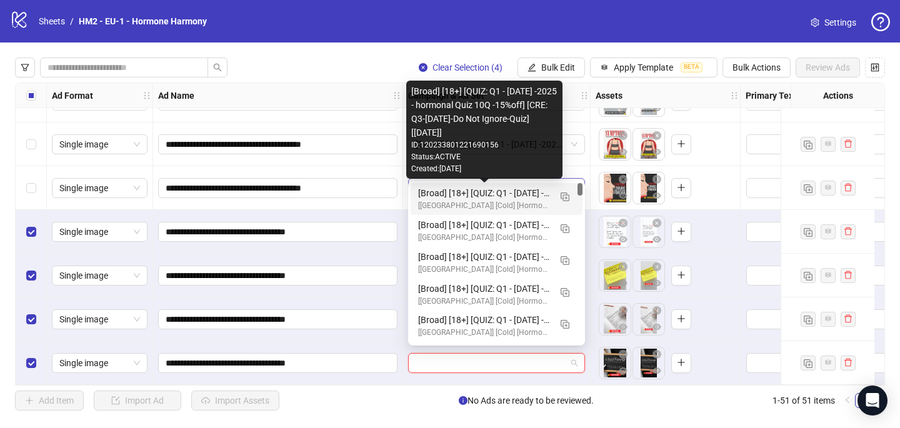
click at [507, 191] on div "[Broad] [18+] [QUIZ: Q1 - [DATE] -2025 - hormonal Quiz 10Q -15%off] [CRE: Q3-[D…" at bounding box center [484, 193] width 132 height 14
